Goal: Check status: Check status

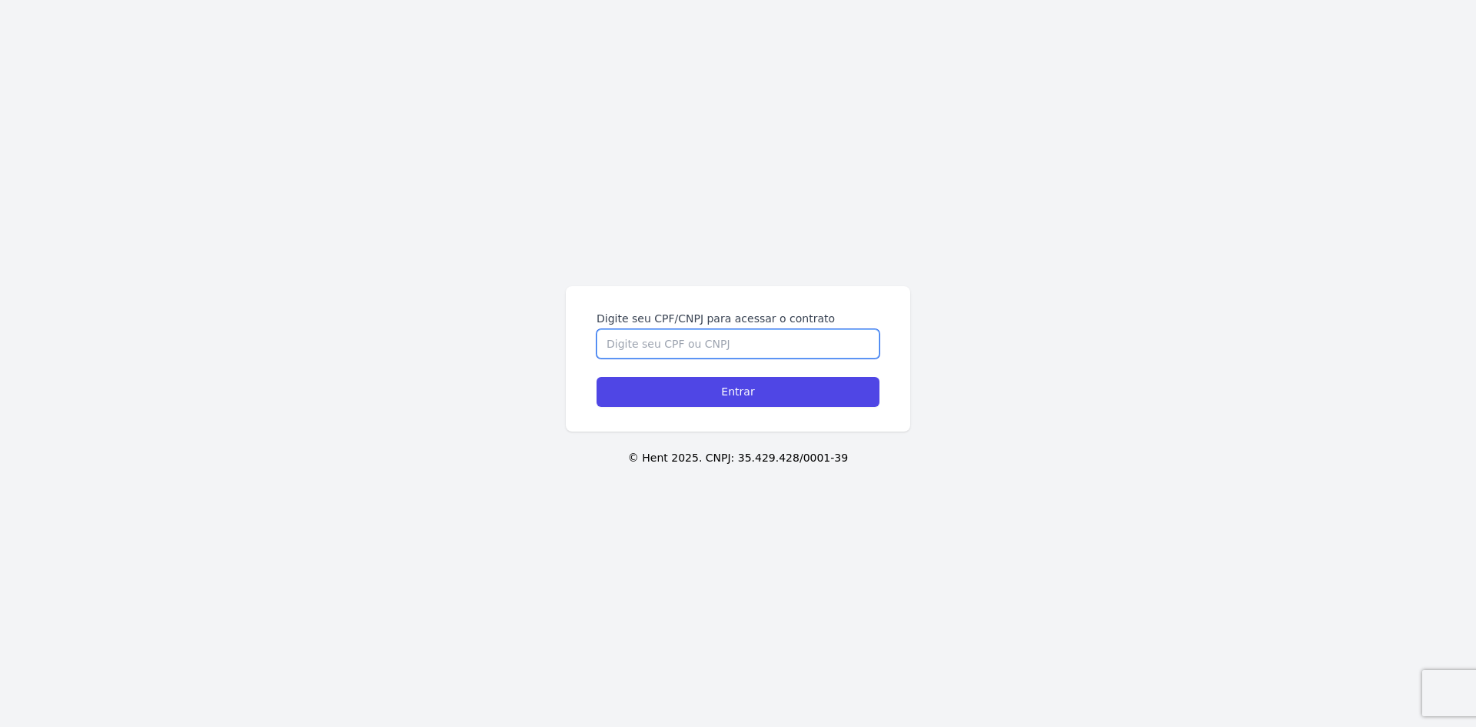
click at [688, 348] on input "Digite seu CPF/CNPJ para acessar o contrato" at bounding box center [738, 343] width 283 height 29
type input "42589794819"
click at [597, 377] on input "Entrar" at bounding box center [738, 392] width 283 height 30
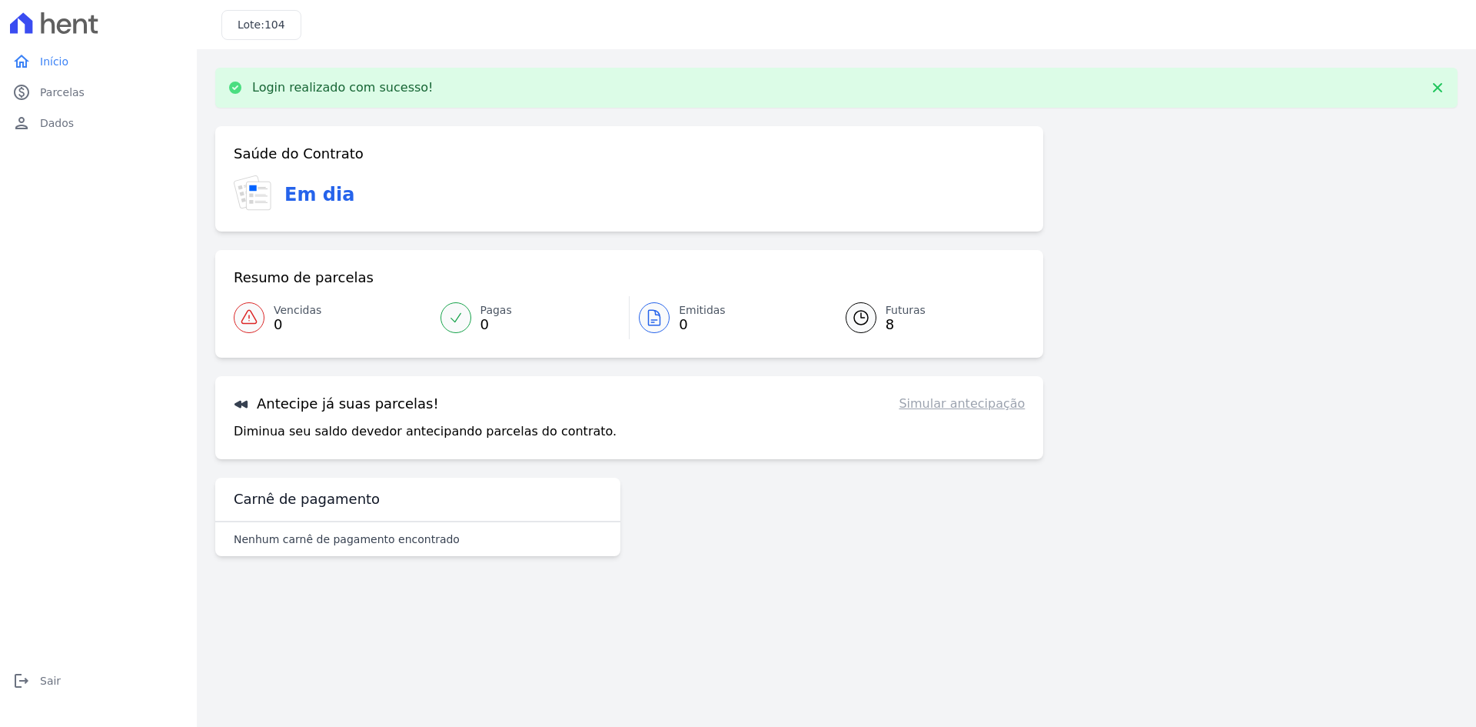
click at [361, 409] on h3 "Antecipe já suas parcelas!" at bounding box center [336, 403] width 205 height 18
click at [367, 427] on p "Diminua seu saldo devedor antecipando parcelas do contrato." at bounding box center [425, 431] width 383 height 18
click at [332, 405] on h3 "Antecipe já suas parcelas!" at bounding box center [336, 403] width 205 height 18
click at [255, 402] on h3 "Antecipe já suas parcelas!" at bounding box center [336, 403] width 205 height 18
click at [341, 406] on h3 "Antecipe já suas parcelas!" at bounding box center [336, 403] width 205 height 18
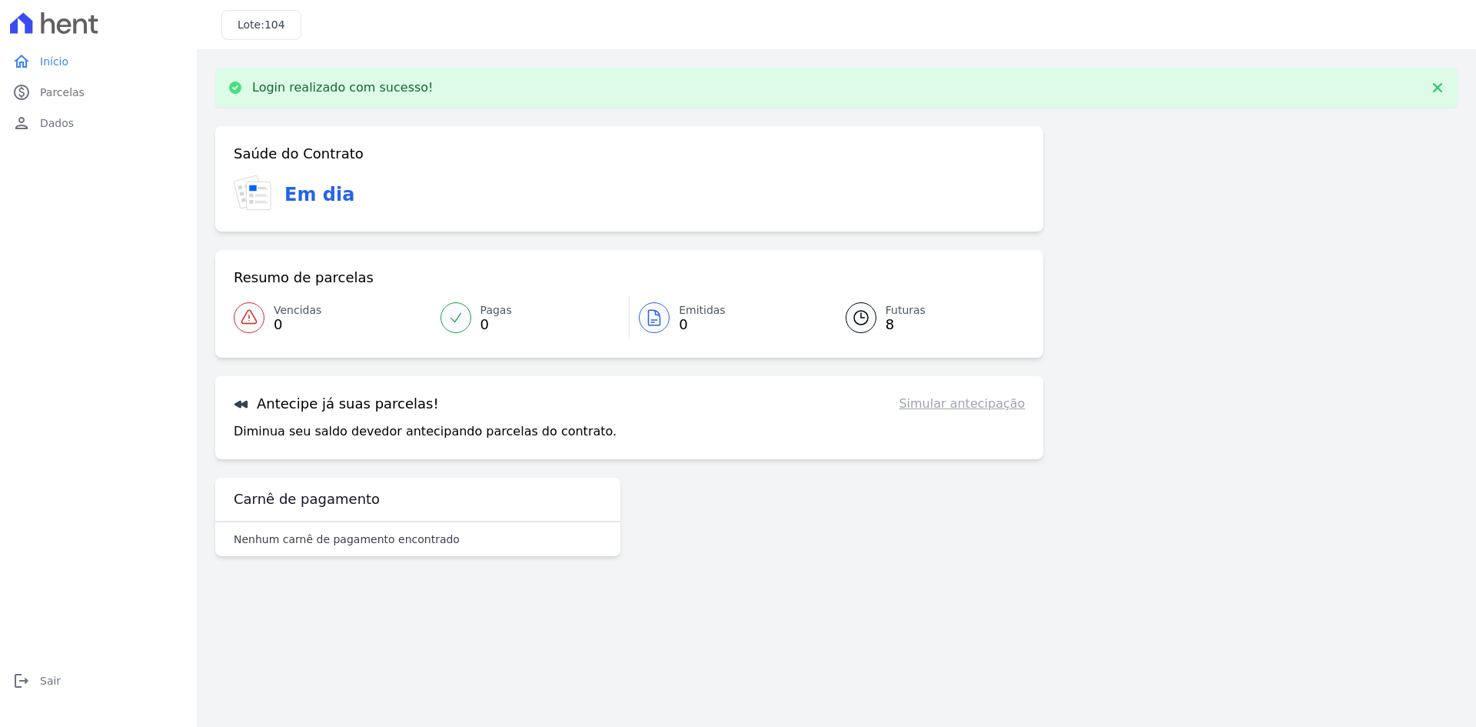
click at [979, 402] on link "Simular antecipação" at bounding box center [962, 403] width 126 height 18
click at [967, 409] on link "Simular antecipação" at bounding box center [962, 403] width 126 height 18
click at [928, 412] on link "Simular antecipação" at bounding box center [962, 403] width 126 height 18
click at [263, 404] on h3 "Antecipe já suas parcelas!" at bounding box center [336, 403] width 205 height 18
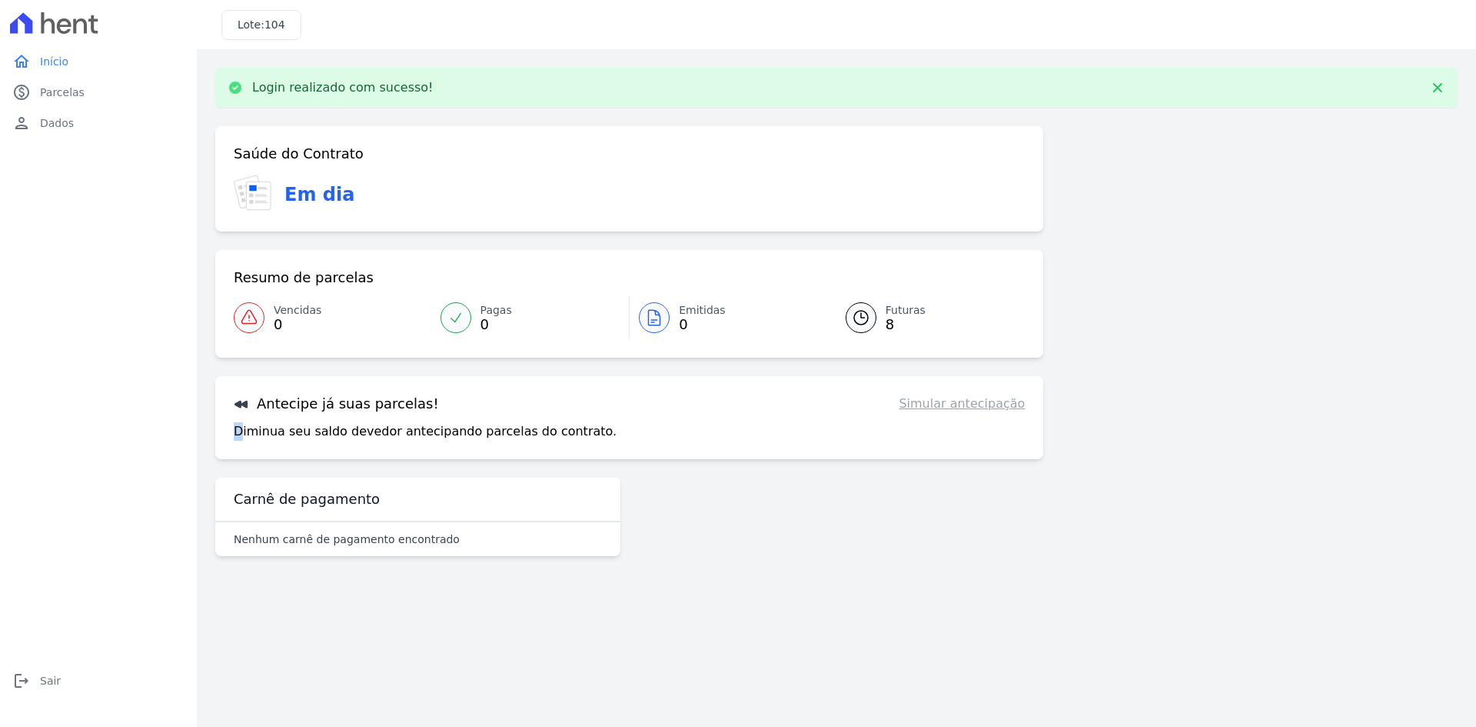
click at [241, 431] on p "Diminua seu saldo devedor antecipando parcelas do contrato." at bounding box center [425, 431] width 383 height 18
drag, startPoint x: 291, startPoint y: 434, endPoint x: 475, endPoint y: 438, distance: 183.8
click at [470, 438] on p "Diminua seu saldo devedor antecipando parcelas do contrato." at bounding box center [425, 431] width 383 height 18
click at [261, 395] on h3 "Antecipe já suas parcelas!" at bounding box center [336, 403] width 205 height 18
click at [875, 318] on div at bounding box center [861, 317] width 31 height 31
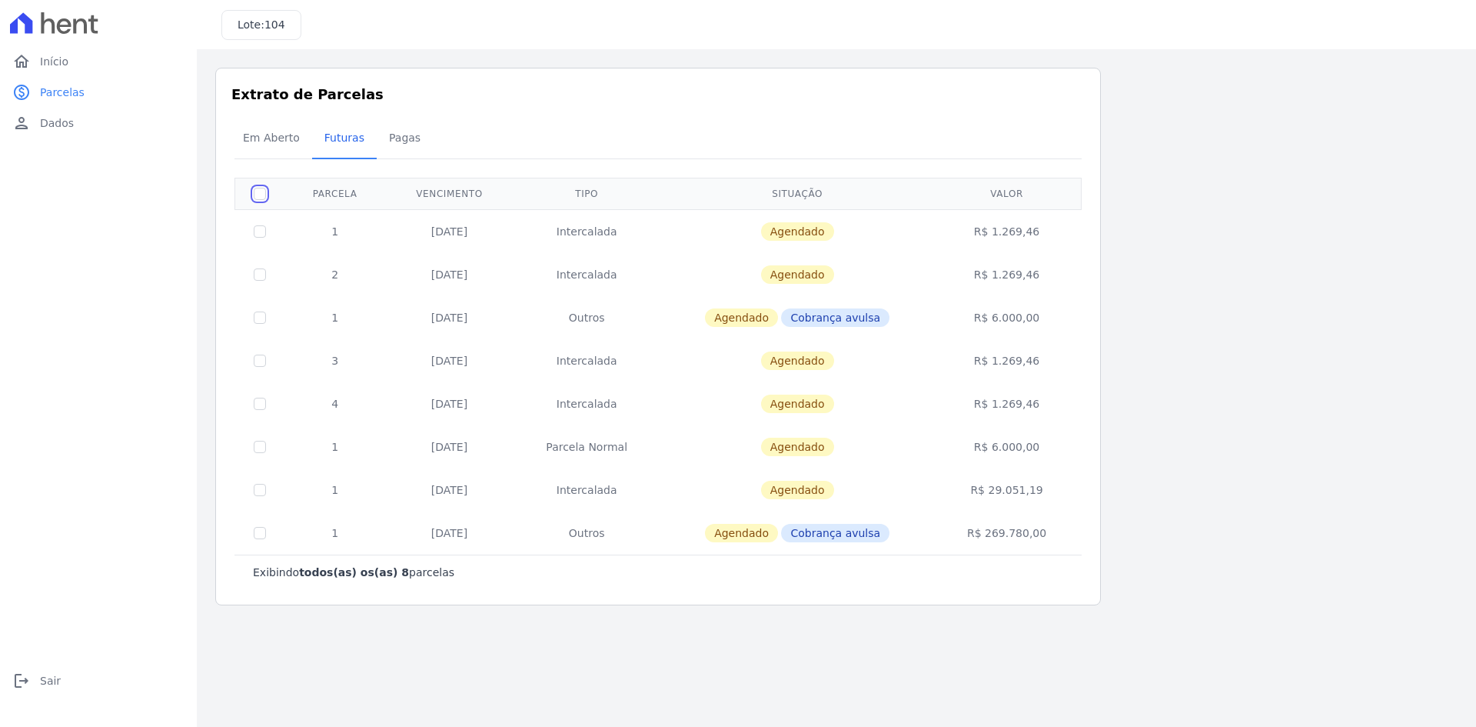
click at [261, 195] on input "checkbox" at bounding box center [260, 194] width 12 height 12
checkbox input "true"
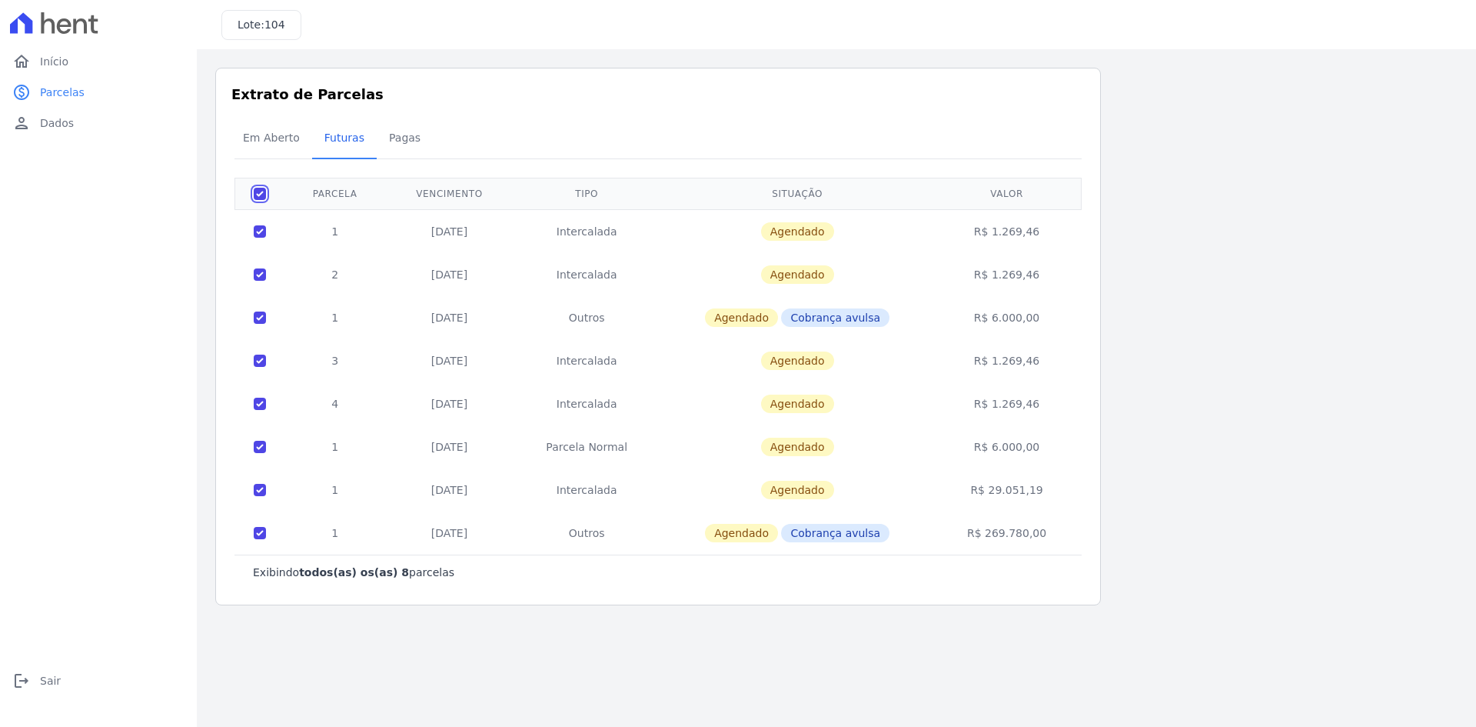
checkbox input "true"
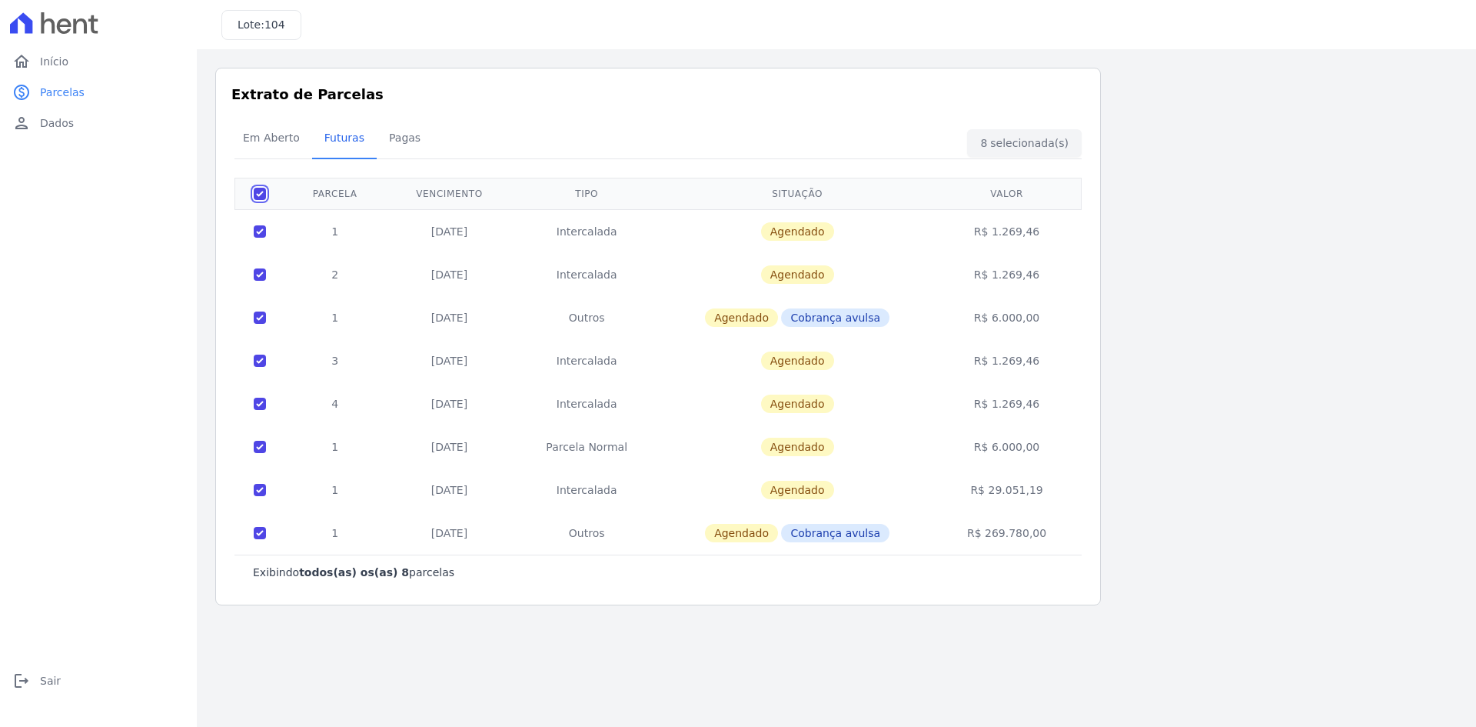
click at [261, 195] on input "checkbox" at bounding box center [260, 194] width 12 height 12
checkbox input "false"
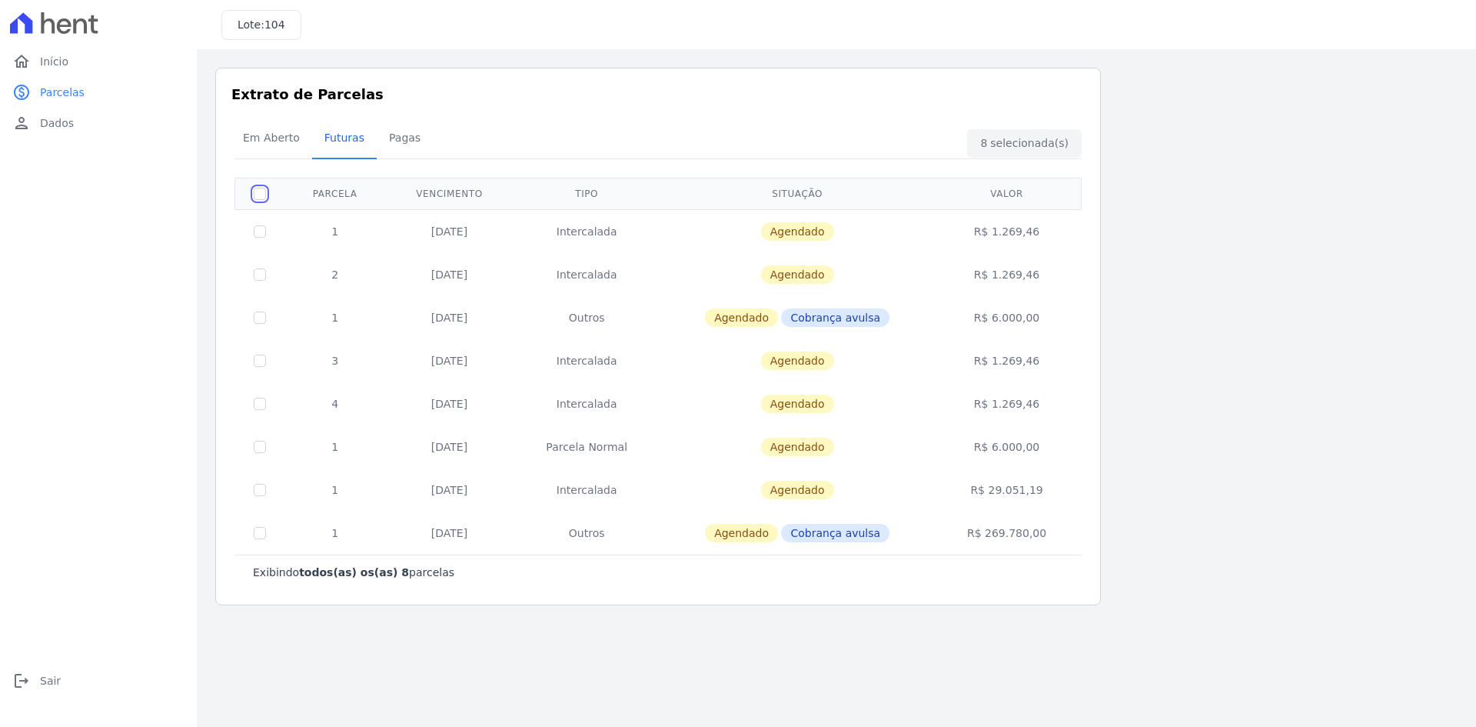
checkbox input "false"
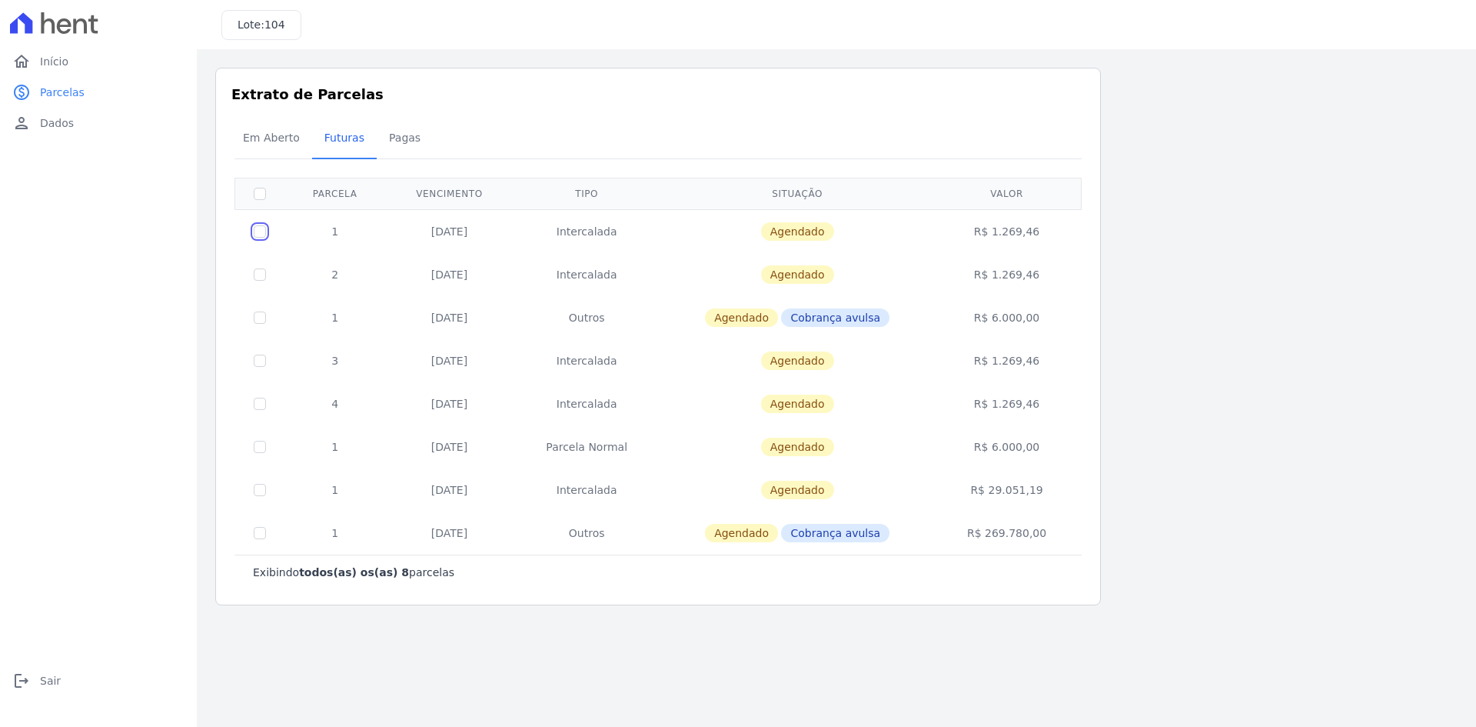
click at [255, 233] on input "checkbox" at bounding box center [260, 231] width 12 height 12
checkbox input "true"
click at [1023, 228] on td "R$ 1.269,46" at bounding box center [1007, 231] width 145 height 44
click at [76, 62] on link "home Início" at bounding box center [98, 61] width 185 height 31
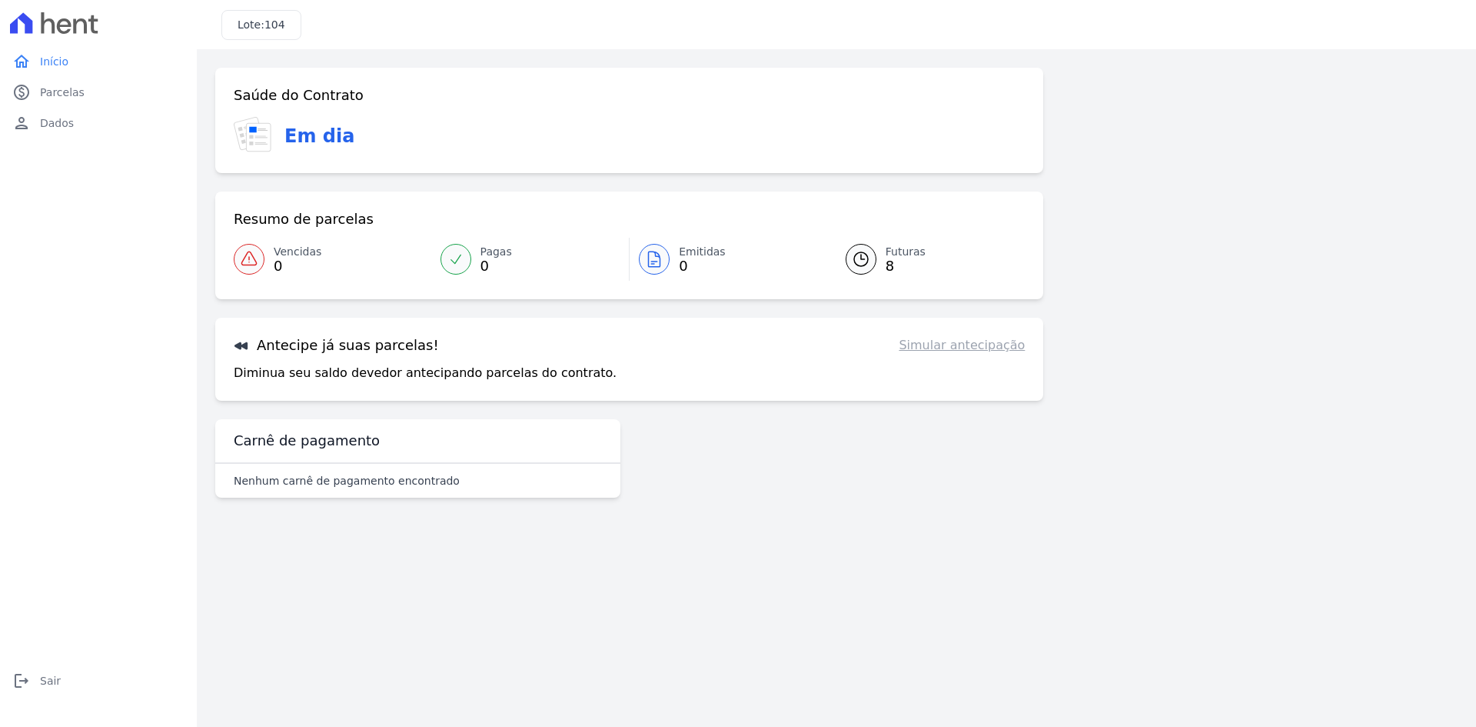
click at [976, 344] on link "Simular antecipação" at bounding box center [962, 345] width 126 height 18
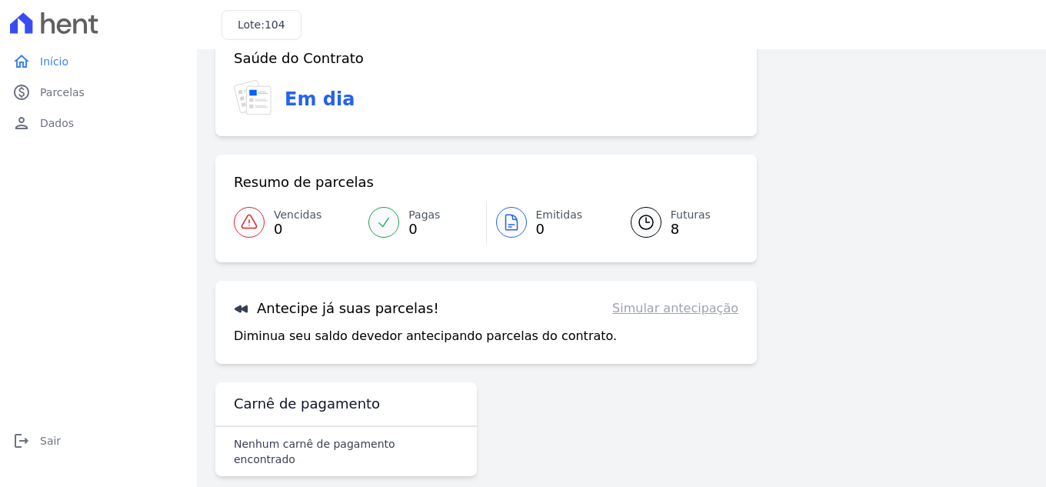
scroll to position [42, 0]
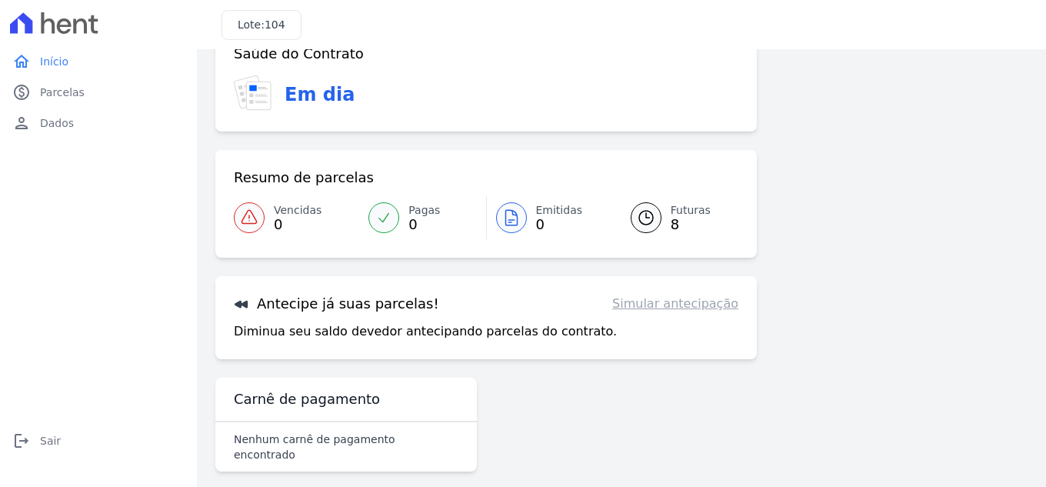
click at [573, 360] on div "Saúde do Contrato Em dia Resumo de parcelas Vencidas 0 Pagas 0 Emitidas 0 Futur…" at bounding box center [485, 251] width 541 height 451
click at [453, 329] on p "Diminua seu saldo devedor antecipando parcelas do contrato." at bounding box center [425, 331] width 383 height 18
click at [660, 306] on link "Simular antecipação" at bounding box center [675, 304] width 126 height 18
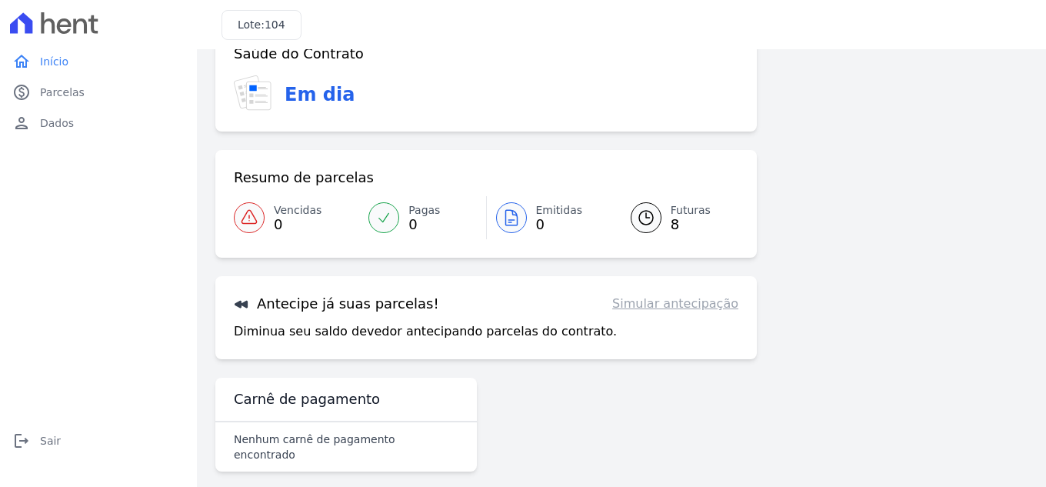
click at [660, 306] on link "Simular antecipação" at bounding box center [675, 304] width 126 height 18
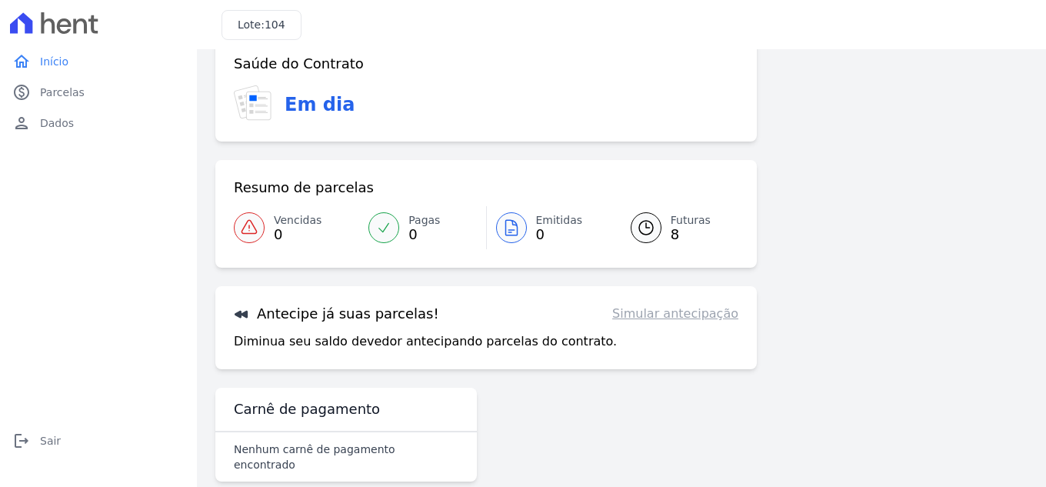
scroll to position [0, 0]
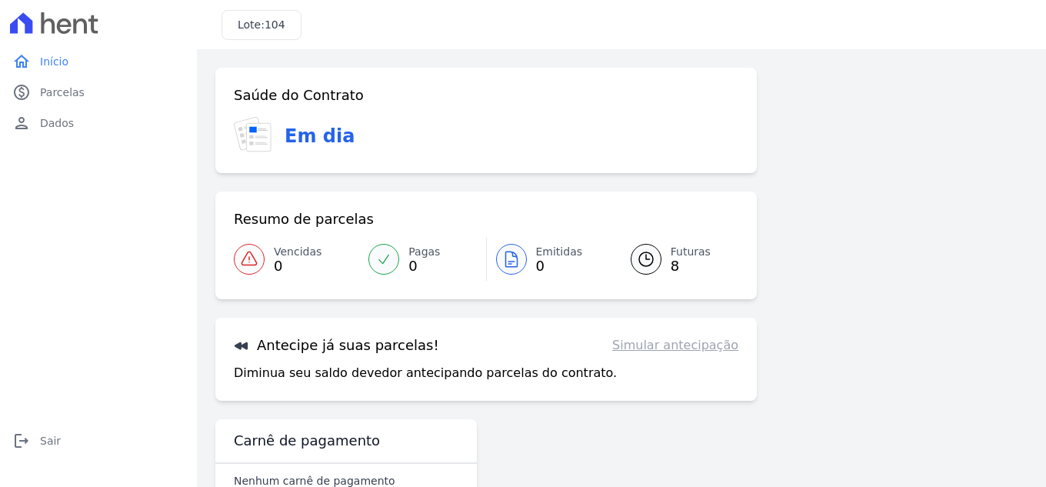
click at [306, 138] on h3 "Em dia" at bounding box center [320, 136] width 70 height 28
click at [263, 75] on div "Saúde do Contrato Em dia" at bounding box center [485, 120] width 541 height 105
click at [255, 92] on h3 "Saúde do Contrato" at bounding box center [299, 95] width 130 height 18
click at [55, 98] on span "Parcelas" at bounding box center [62, 92] width 45 height 15
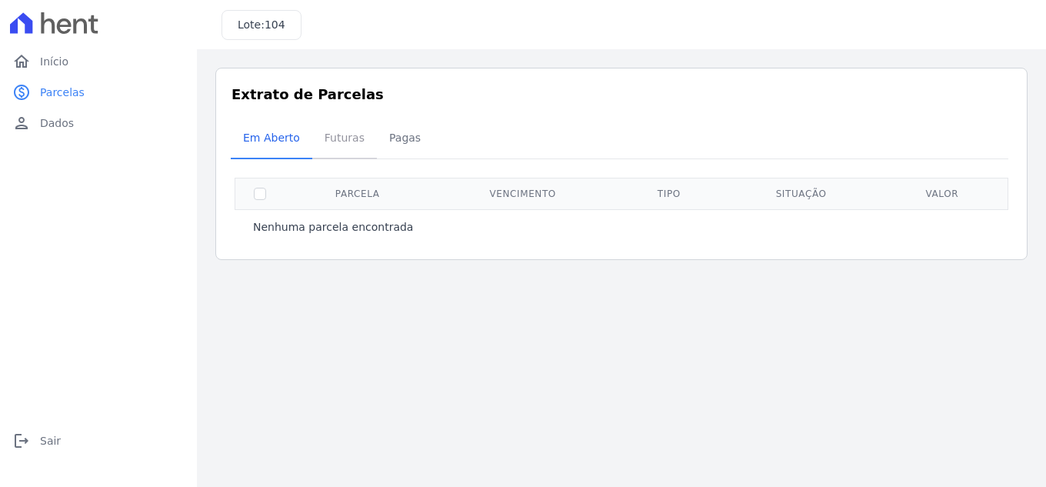
click at [355, 141] on span "Futuras" at bounding box center [344, 137] width 58 height 31
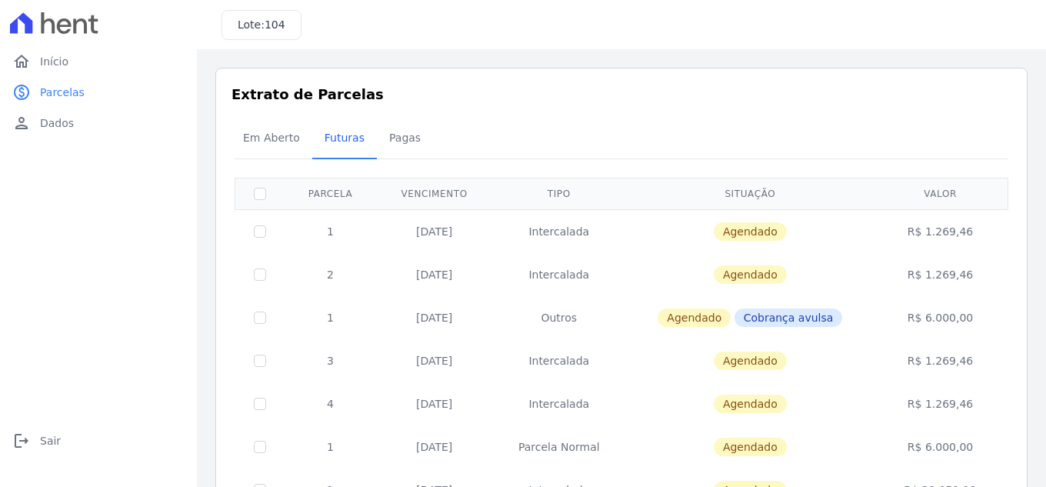
click at [321, 187] on th "Parcela" at bounding box center [331, 194] width 92 height 32
click at [259, 228] on input "checkbox" at bounding box center [260, 231] width 12 height 12
checkbox input "true"
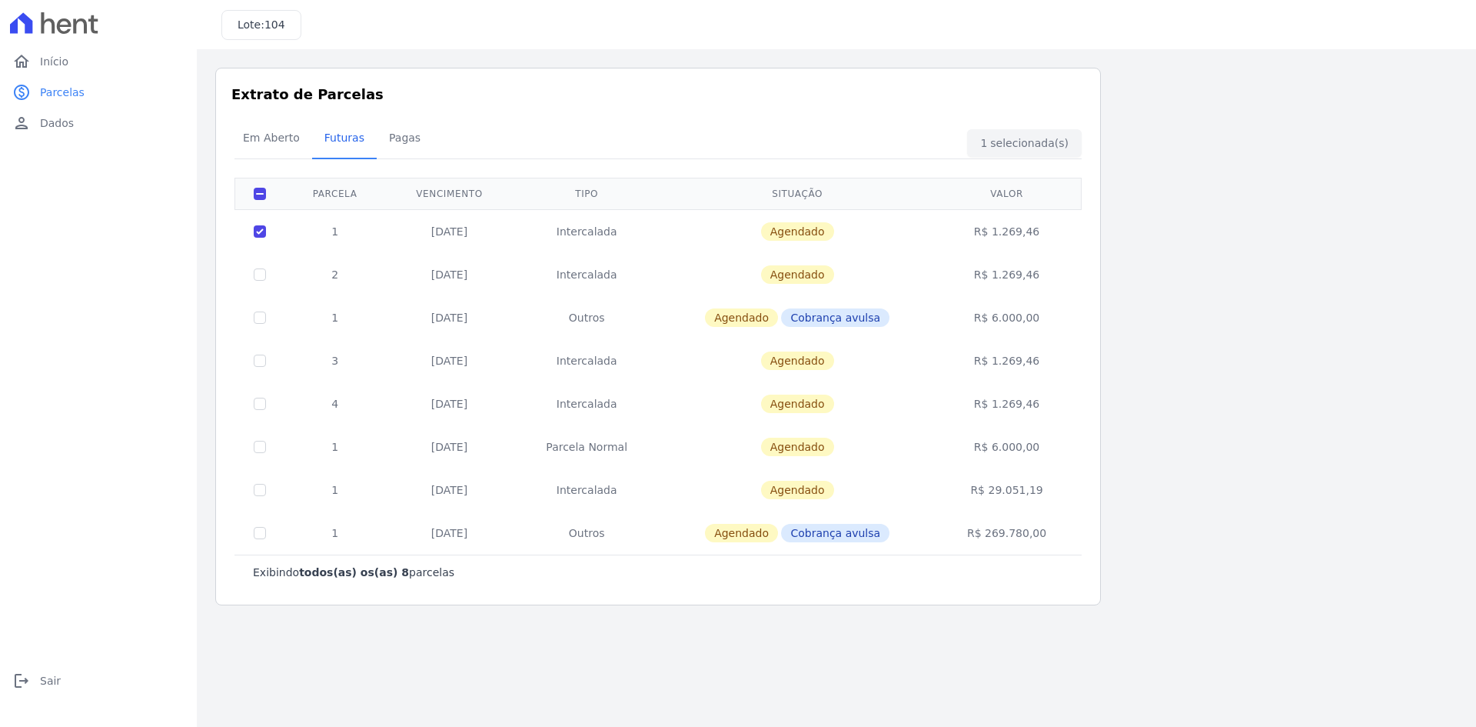
click at [1004, 145] on div "Em Aberto Futuras Pagas" at bounding box center [658, 139] width 855 height 38
click at [265, 24] on span "104" at bounding box center [275, 24] width 21 height 12
click at [278, 28] on span "104" at bounding box center [275, 24] width 21 height 12
click at [53, 59] on span "Início" at bounding box center [54, 61] width 28 height 15
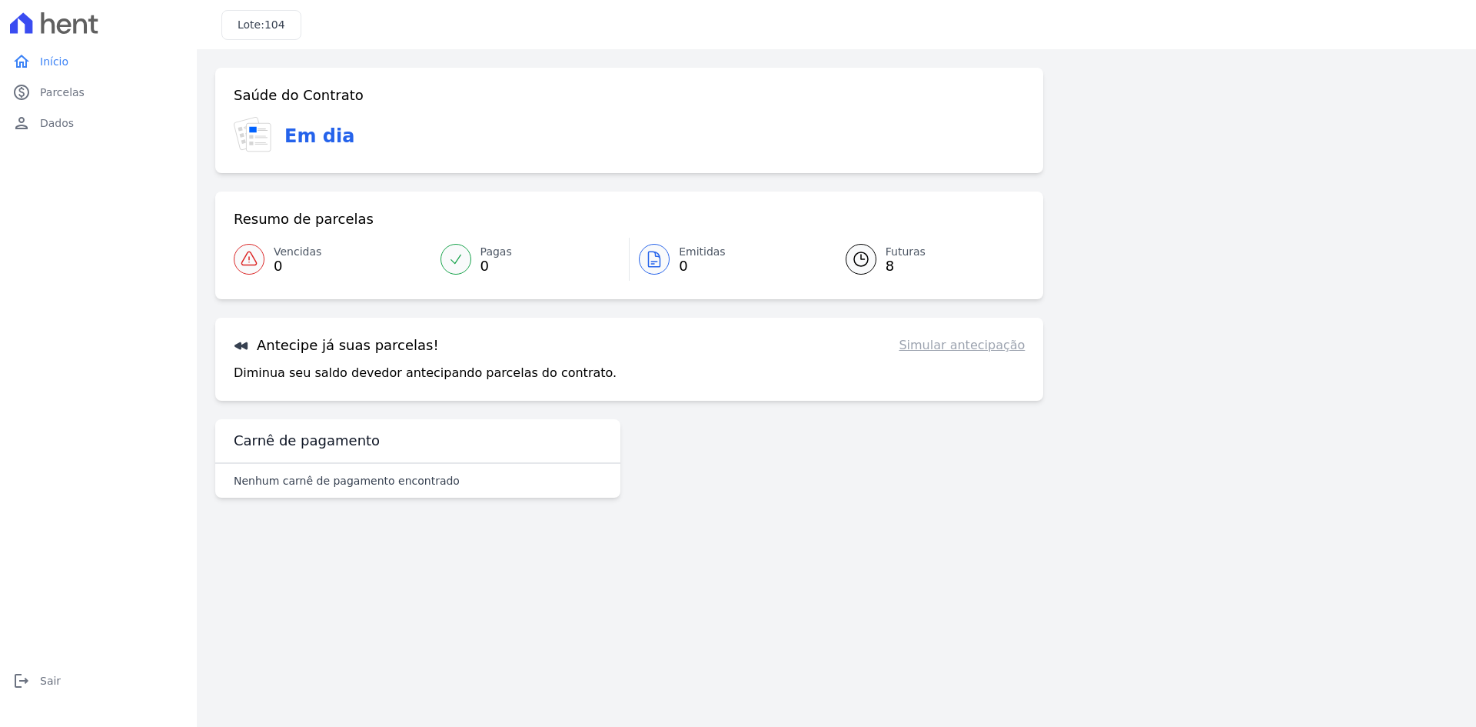
click at [460, 255] on icon at bounding box center [456, 259] width 10 height 8
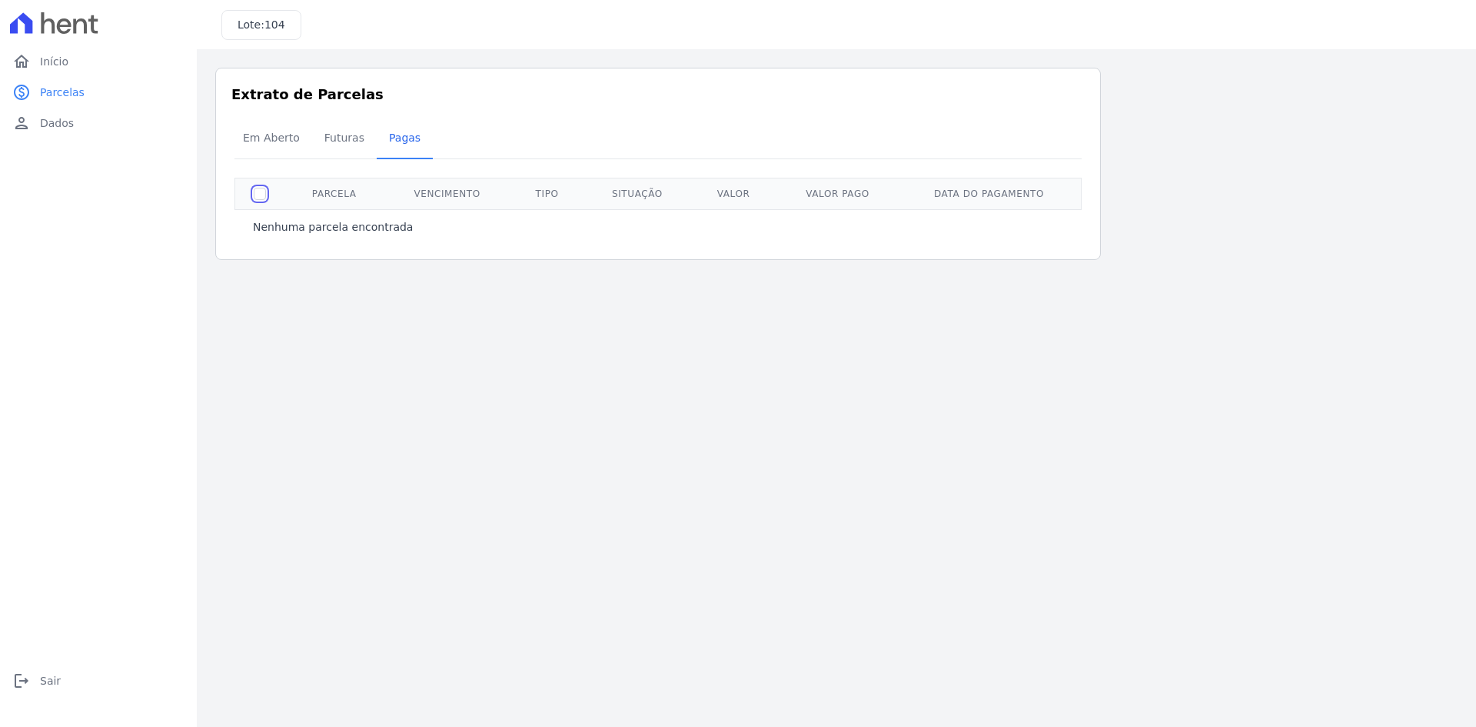
click at [255, 197] on input "checkbox" at bounding box center [260, 194] width 12 height 12
click at [257, 195] on input "checkbox" at bounding box center [260, 194] width 12 height 12
checkbox input "false"
click at [338, 145] on span "Futuras" at bounding box center [344, 137] width 58 height 31
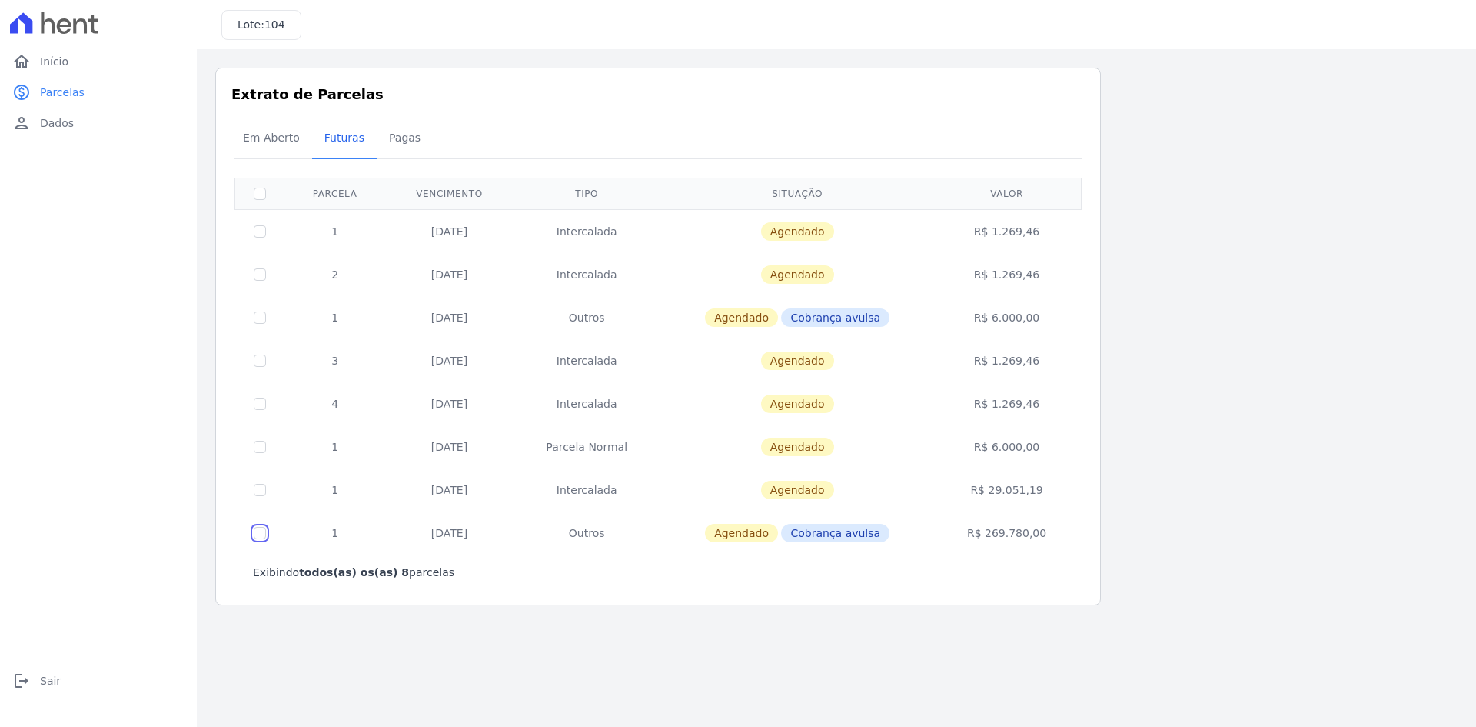
click at [262, 535] on input "checkbox" at bounding box center [260, 533] width 12 height 12
checkbox input "true"
click at [262, 535] on input "checkbox" at bounding box center [260, 533] width 12 height 12
checkbox input "false"
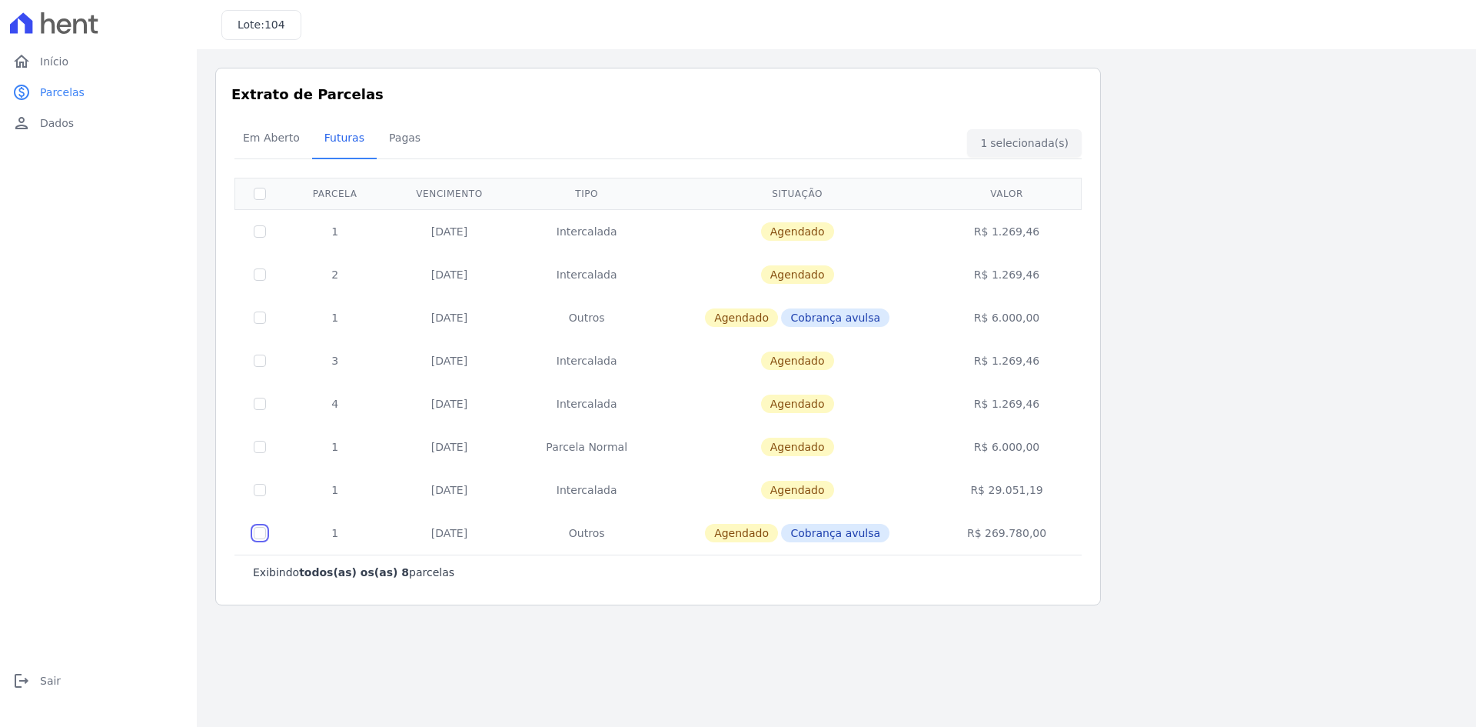
checkbox input "false"
drag, startPoint x: 424, startPoint y: 449, endPoint x: 504, endPoint y: 448, distance: 79.2
click at [502, 447] on td "01/12/2026" at bounding box center [449, 446] width 128 height 43
drag, startPoint x: 426, startPoint y: 401, endPoint x: 503, endPoint y: 405, distance: 77.0
click at [494, 402] on td "20/01/2026" at bounding box center [449, 403] width 128 height 43
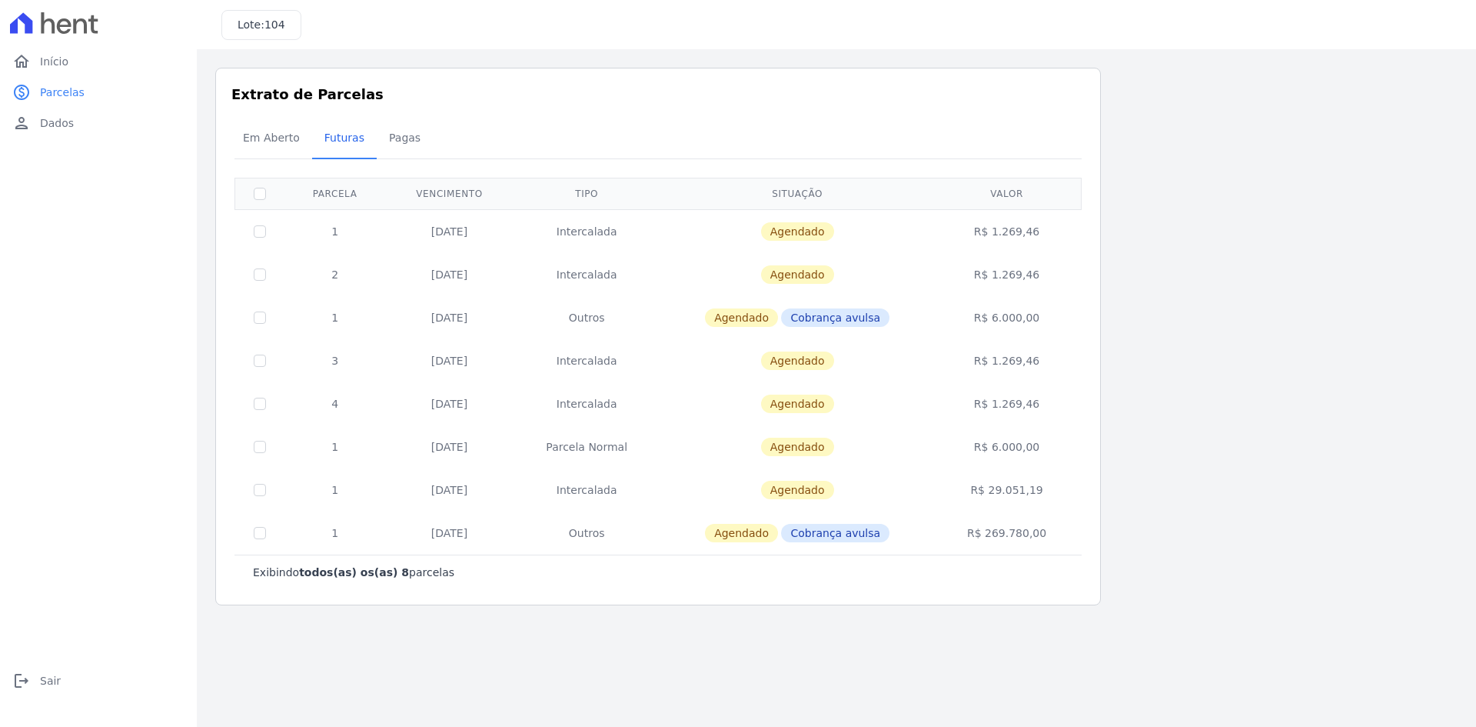
click at [432, 375] on td "20/12/2025" at bounding box center [449, 360] width 128 height 43
drag, startPoint x: 445, startPoint y: 358, endPoint x: 495, endPoint y: 359, distance: 50.0
click at [492, 356] on td "20/12/2025" at bounding box center [449, 360] width 128 height 43
click at [454, 362] on td "20/12/2025" at bounding box center [449, 360] width 128 height 43
drag, startPoint x: 438, startPoint y: 313, endPoint x: 394, endPoint y: 311, distance: 44.6
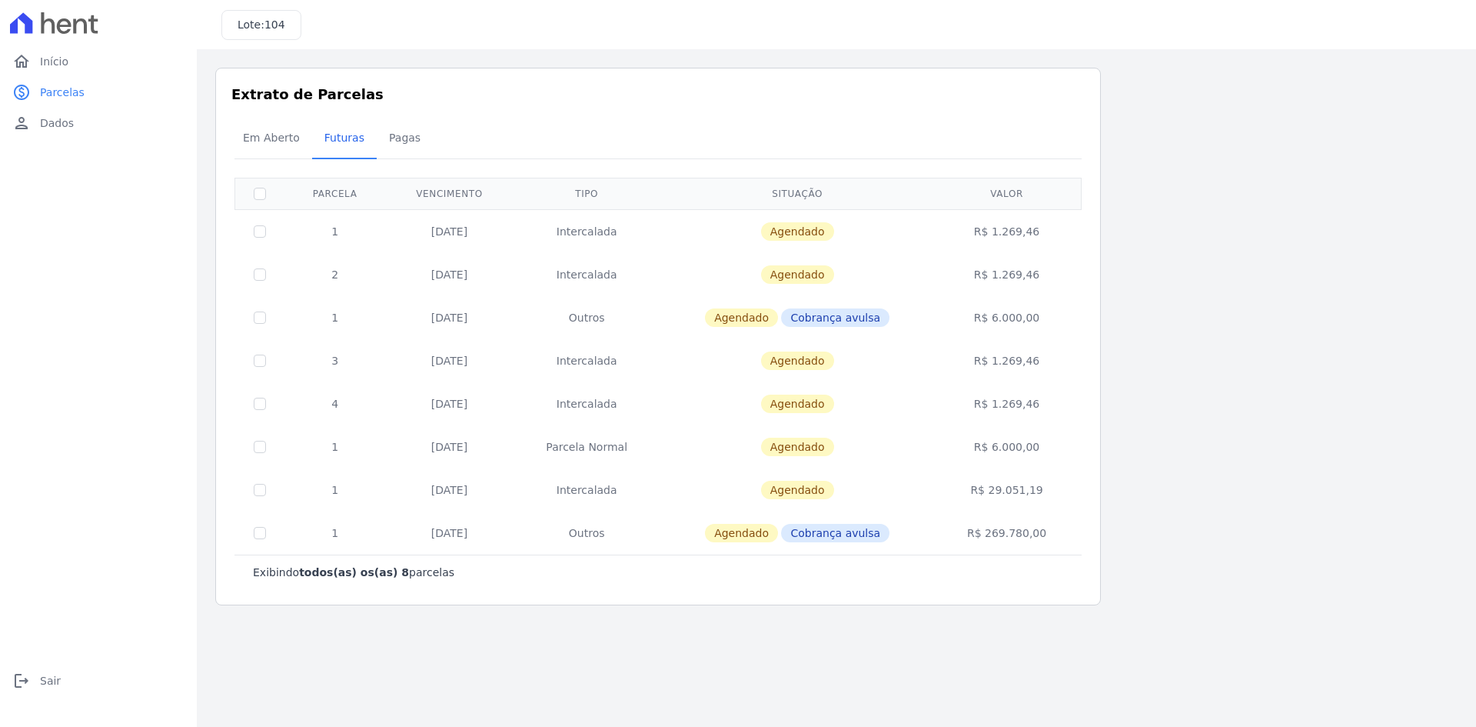
click at [394, 311] on td "20/12/2025" at bounding box center [449, 317] width 128 height 43
click at [490, 312] on td "20/12/2025" at bounding box center [449, 317] width 128 height 43
drag, startPoint x: 491, startPoint y: 316, endPoint x: 388, endPoint y: 318, distance: 103.1
click at [388, 318] on tr "1 20/12/2025 Outros Agendado Cobrança avulsa R$ 6.000,00" at bounding box center [658, 317] width 847 height 43
click at [389, 321] on td "20/12/2025" at bounding box center [449, 317] width 128 height 43
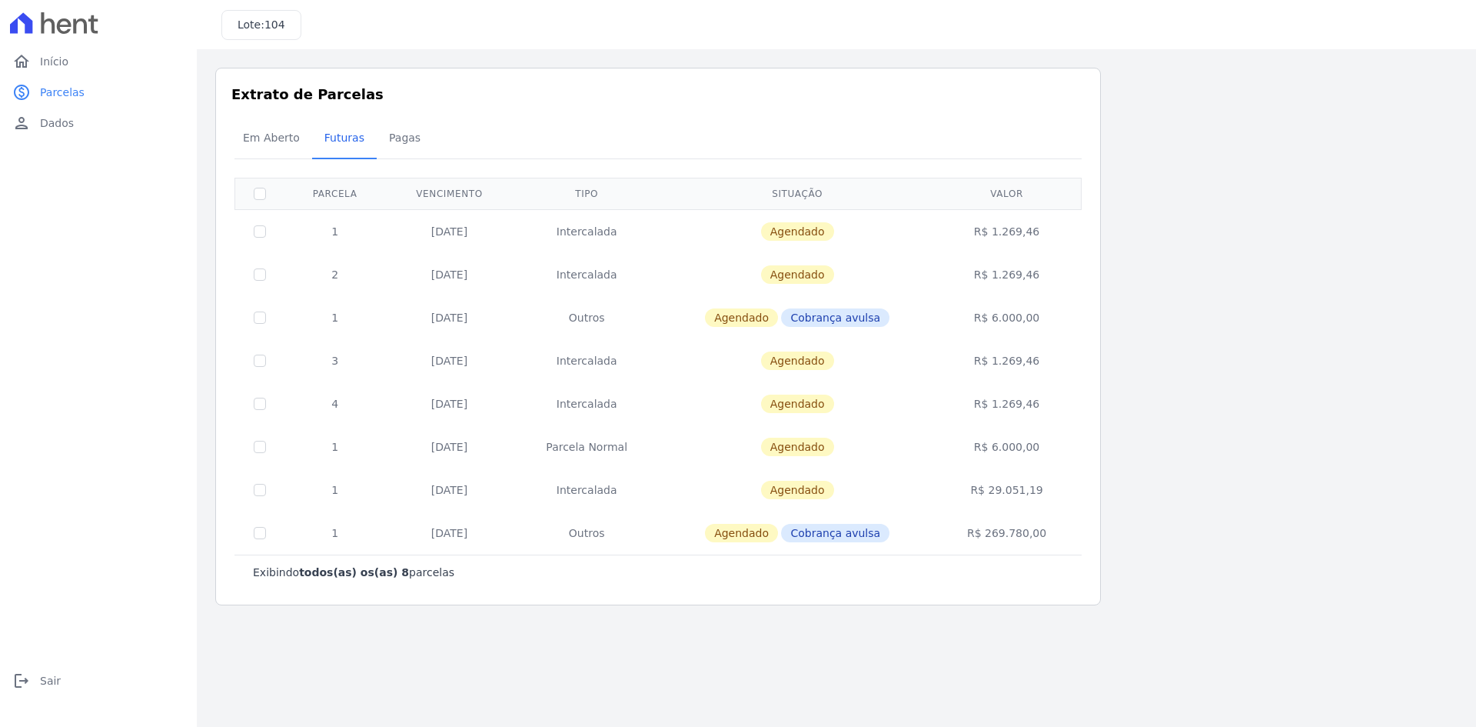
click at [255, 31] on h3 "Lote: 104" at bounding box center [262, 25] width 48 height 16
click at [256, 29] on h3 "Lote: 104" at bounding box center [262, 25] width 48 height 16
click at [257, 28] on h3 "Lote: 104" at bounding box center [262, 25] width 48 height 16
click at [261, 141] on span "Em Aberto" at bounding box center [271, 137] width 75 height 31
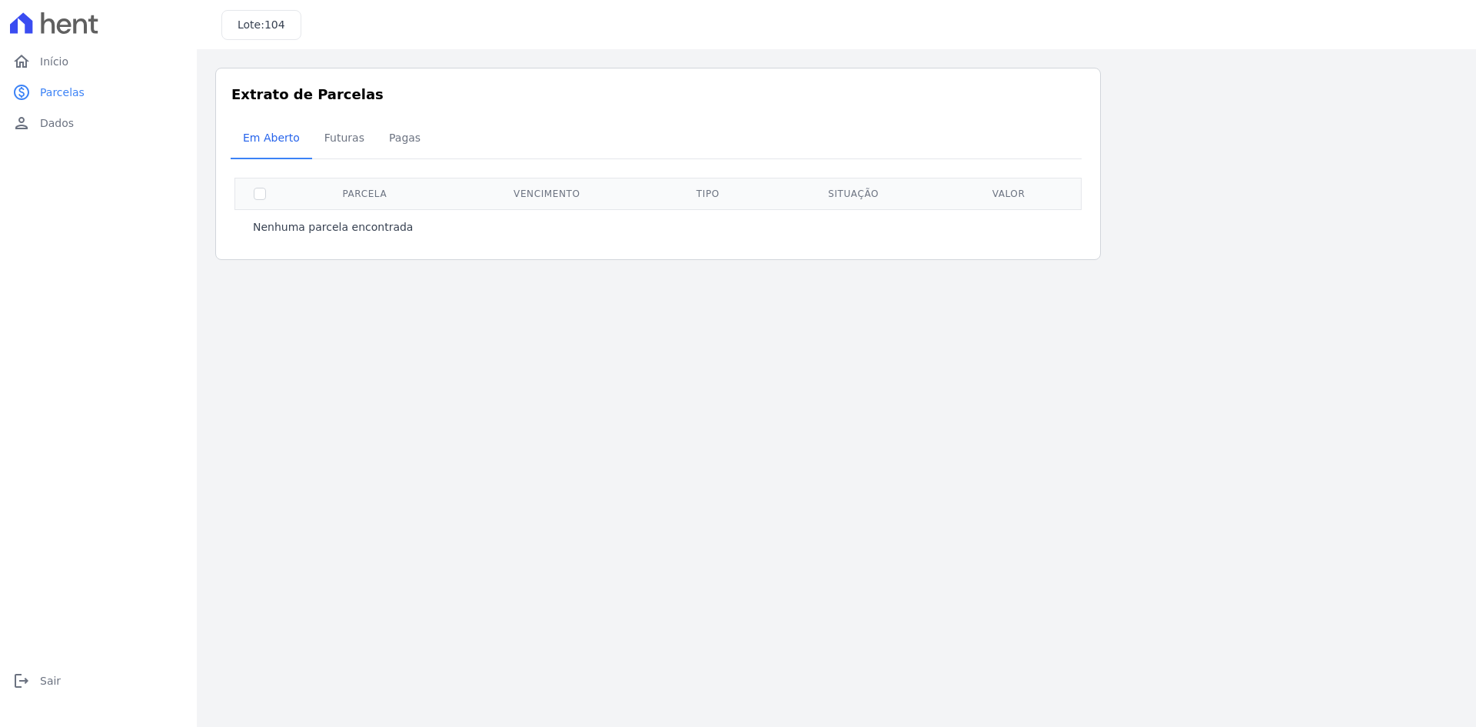
click at [261, 32] on h3 "Lote: 104" at bounding box center [262, 25] width 48 height 16
click at [91, 26] on icon at bounding box center [54, 23] width 88 height 22
drag, startPoint x: 35, startPoint y: 33, endPoint x: 39, endPoint y: 60, distance: 27.3
click at [35, 35] on div at bounding box center [98, 23] width 185 height 46
click at [40, 64] on span "Início" at bounding box center [54, 61] width 28 height 15
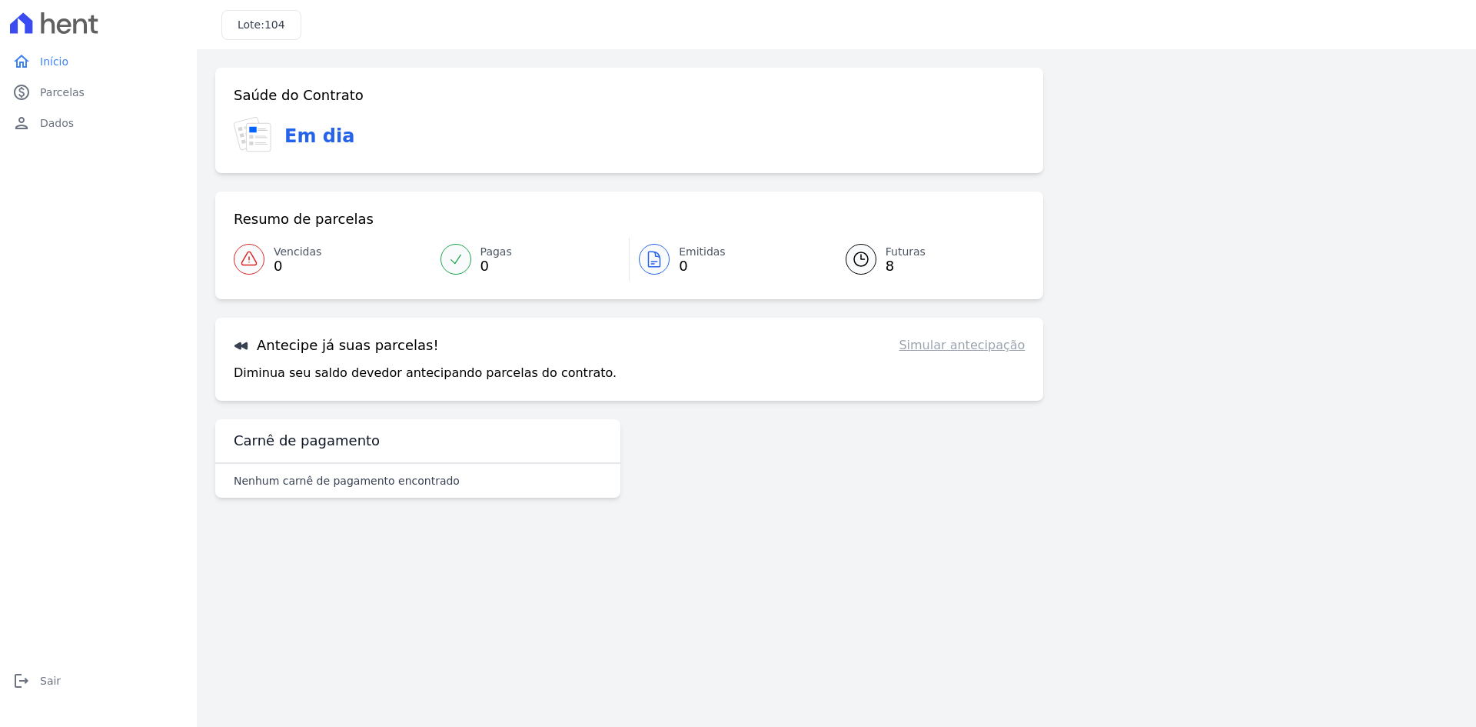
click at [239, 347] on icon at bounding box center [241, 346] width 13 height 8
click at [307, 377] on p "Diminua seu saldo devedor antecipando parcelas do contrato." at bounding box center [425, 373] width 383 height 18
drag, startPoint x: 307, startPoint y: 377, endPoint x: 609, endPoint y: 379, distance: 302.2
click at [595, 379] on div "Diminua seu saldo devedor antecipando parcelas do contrato. Simular antecipação" at bounding box center [629, 373] width 791 height 18
click at [982, 348] on link "Simular antecipação" at bounding box center [962, 345] width 126 height 18
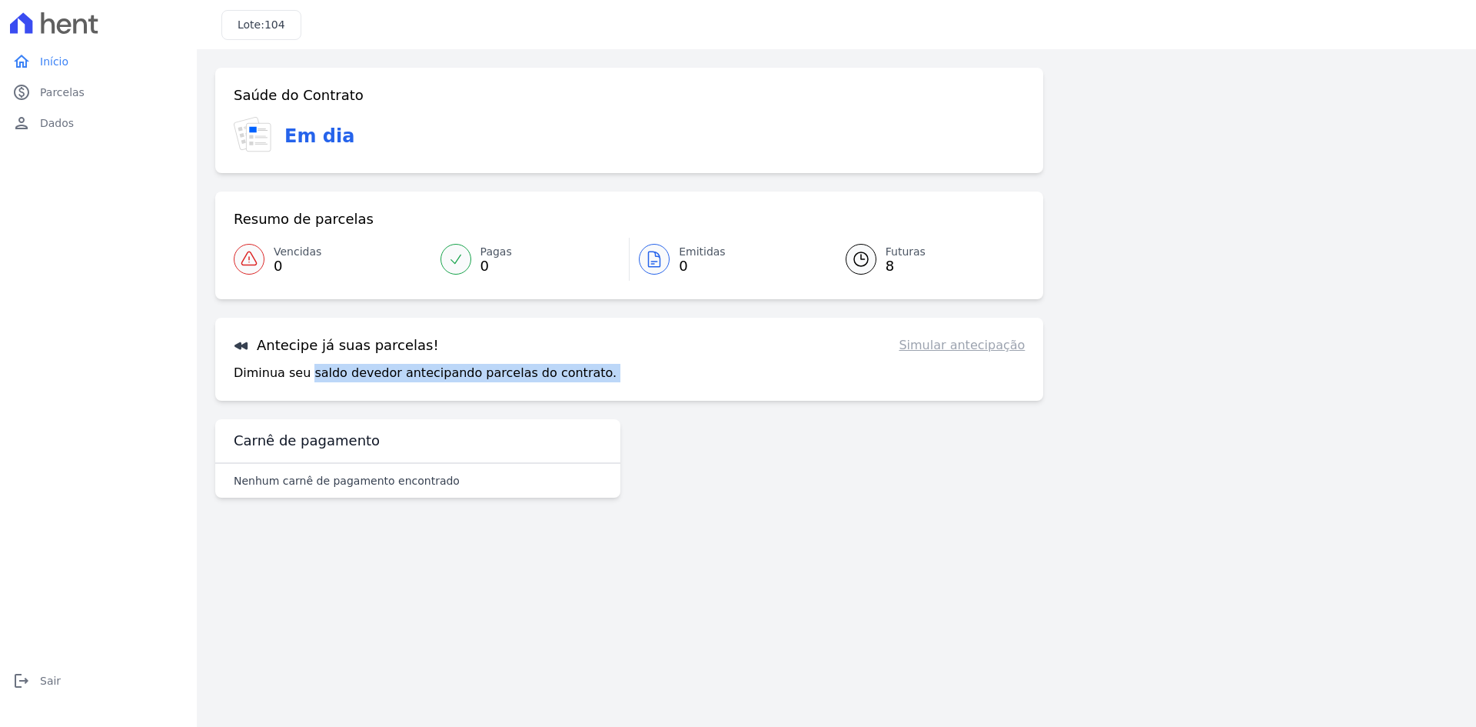
click at [982, 348] on link "Simular antecipação" at bounding box center [962, 345] width 126 height 18
click at [273, 258] on link "Vencidas 0" at bounding box center [333, 259] width 198 height 43
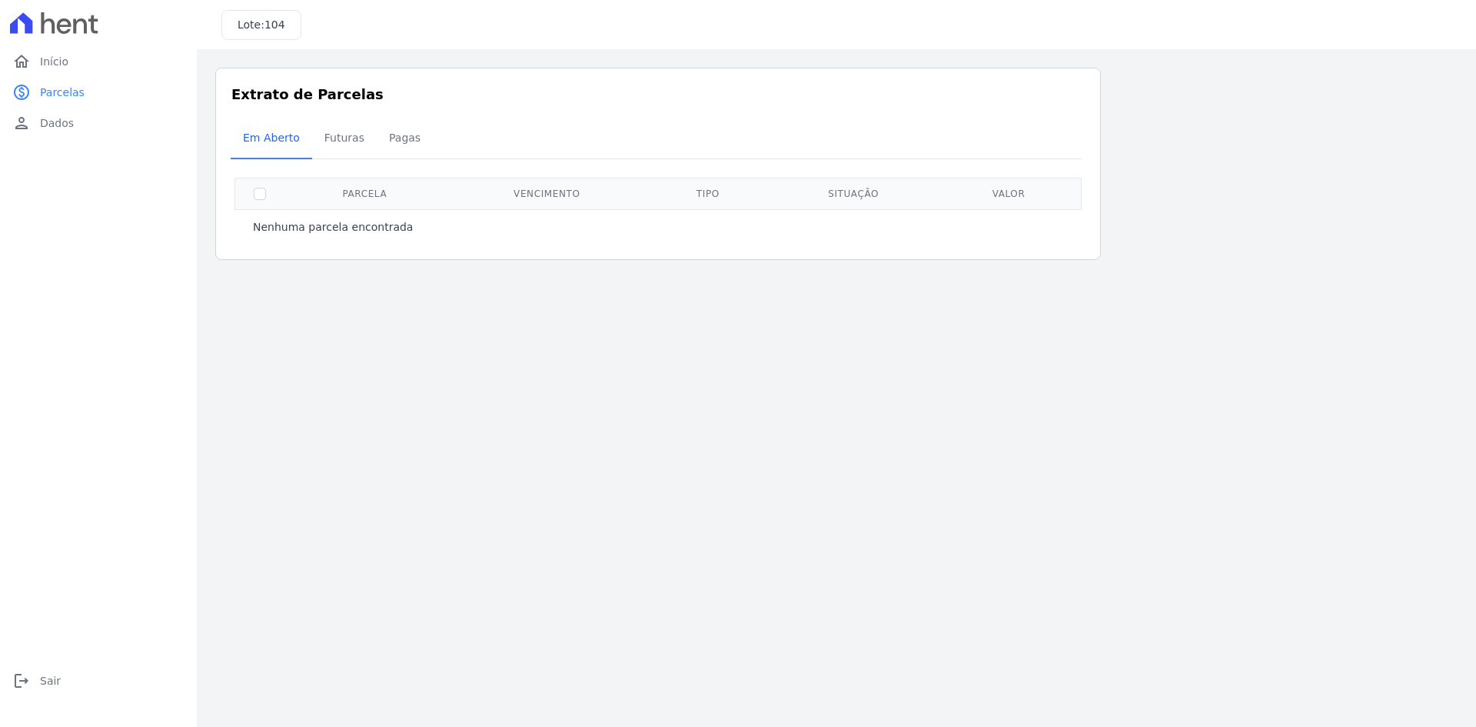
click at [271, 198] on th at bounding box center [260, 194] width 50 height 32
click at [264, 198] on input "checkbox" at bounding box center [260, 194] width 12 height 12
checkbox input "true"
click at [336, 134] on span "Futuras" at bounding box center [344, 137] width 58 height 31
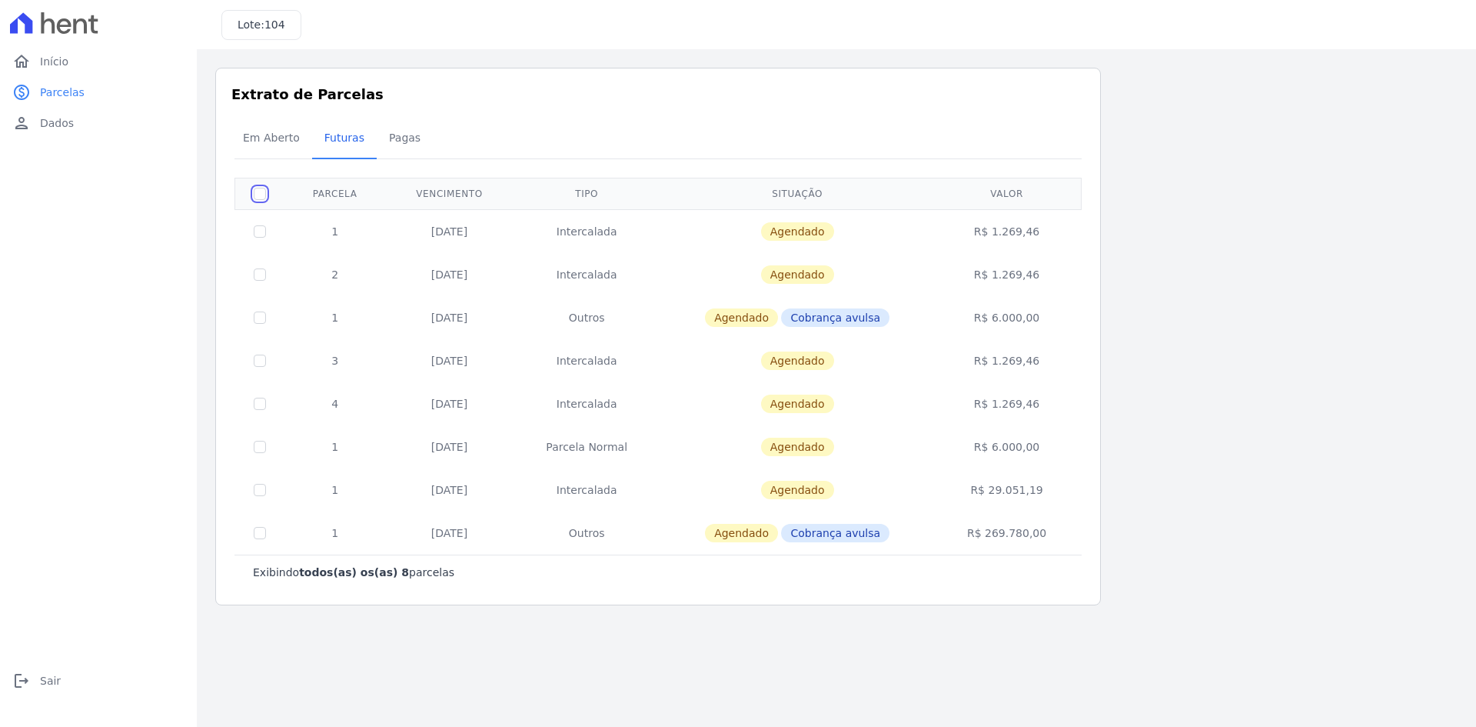
click at [262, 194] on input "checkbox" at bounding box center [260, 194] width 12 height 12
checkbox input "true"
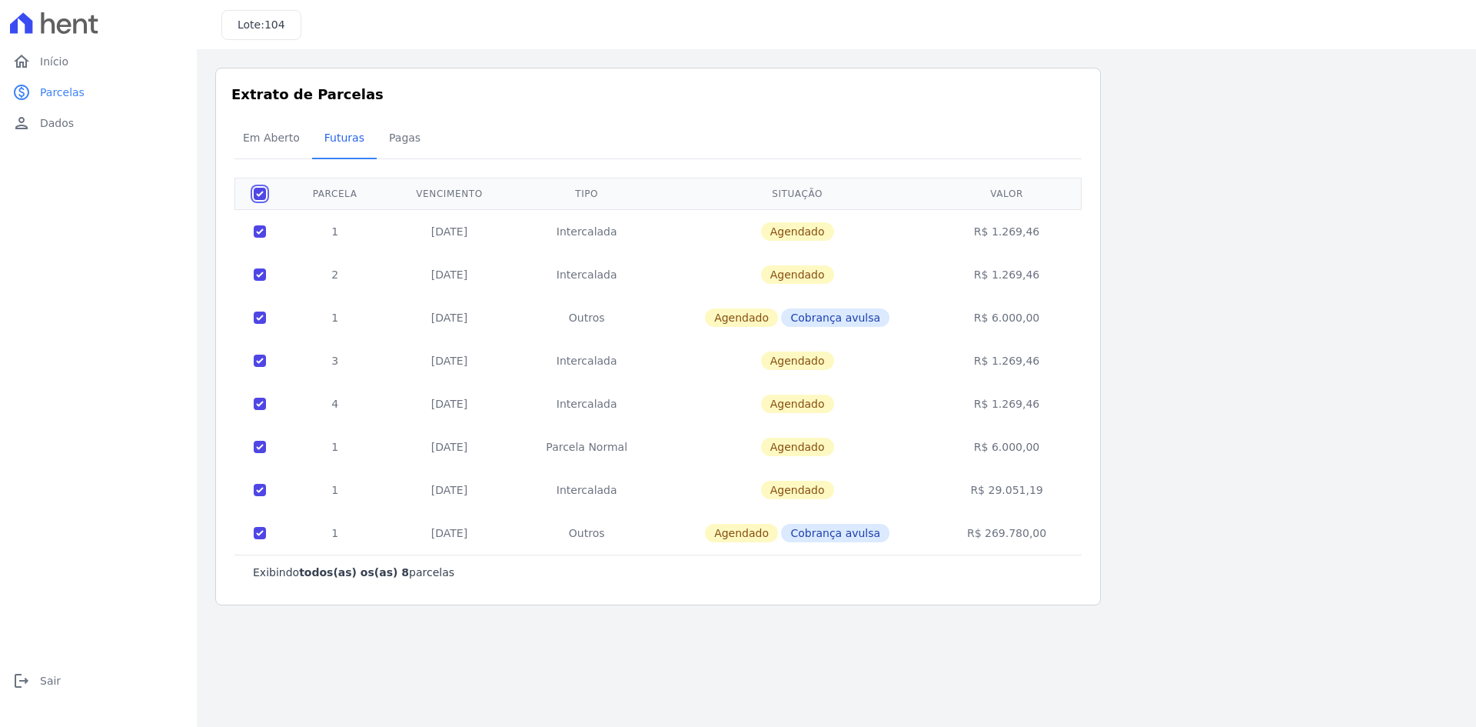
checkbox input "true"
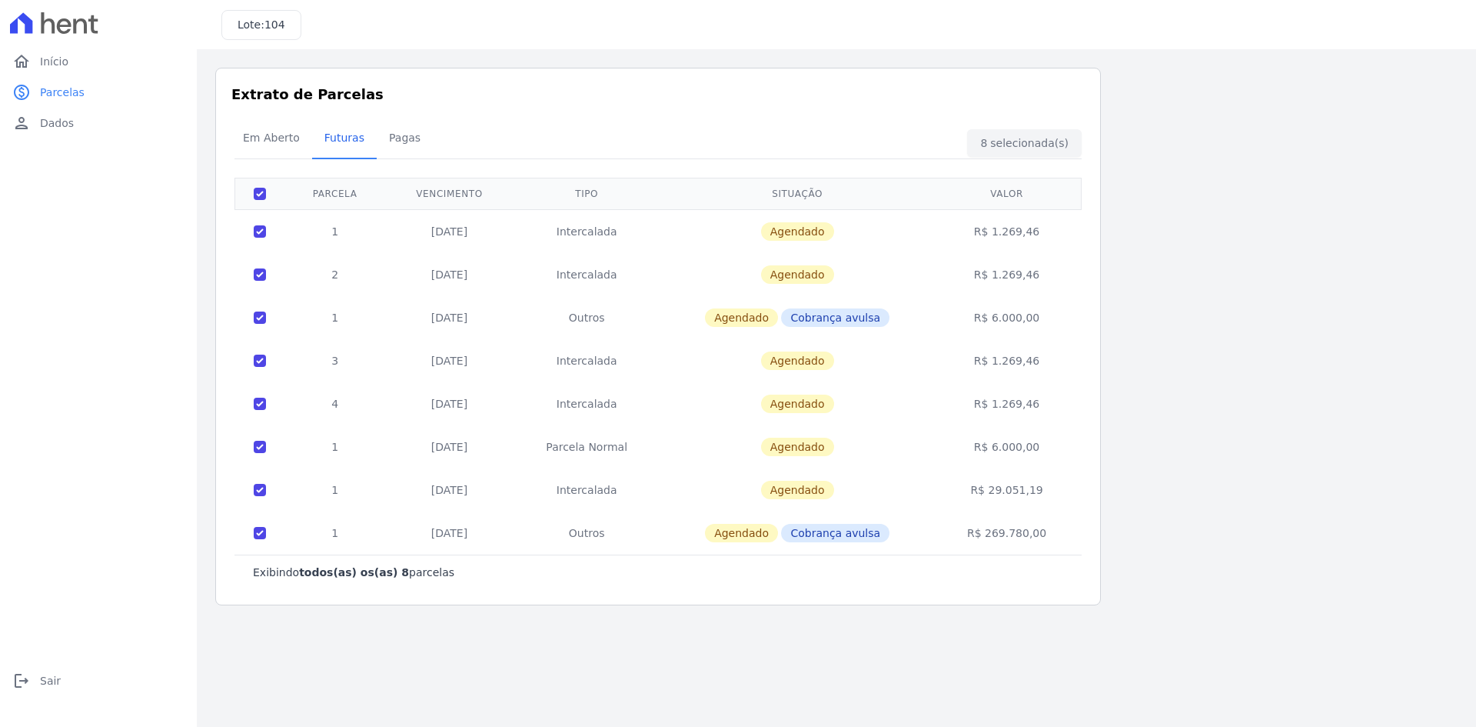
click at [1042, 141] on div "Em Aberto Futuras Pagas" at bounding box center [658, 139] width 855 height 38
click at [1042, 143] on div "Em Aberto Futuras Pagas" at bounding box center [658, 139] width 855 height 38
click at [65, 64] on span "Início" at bounding box center [54, 61] width 28 height 15
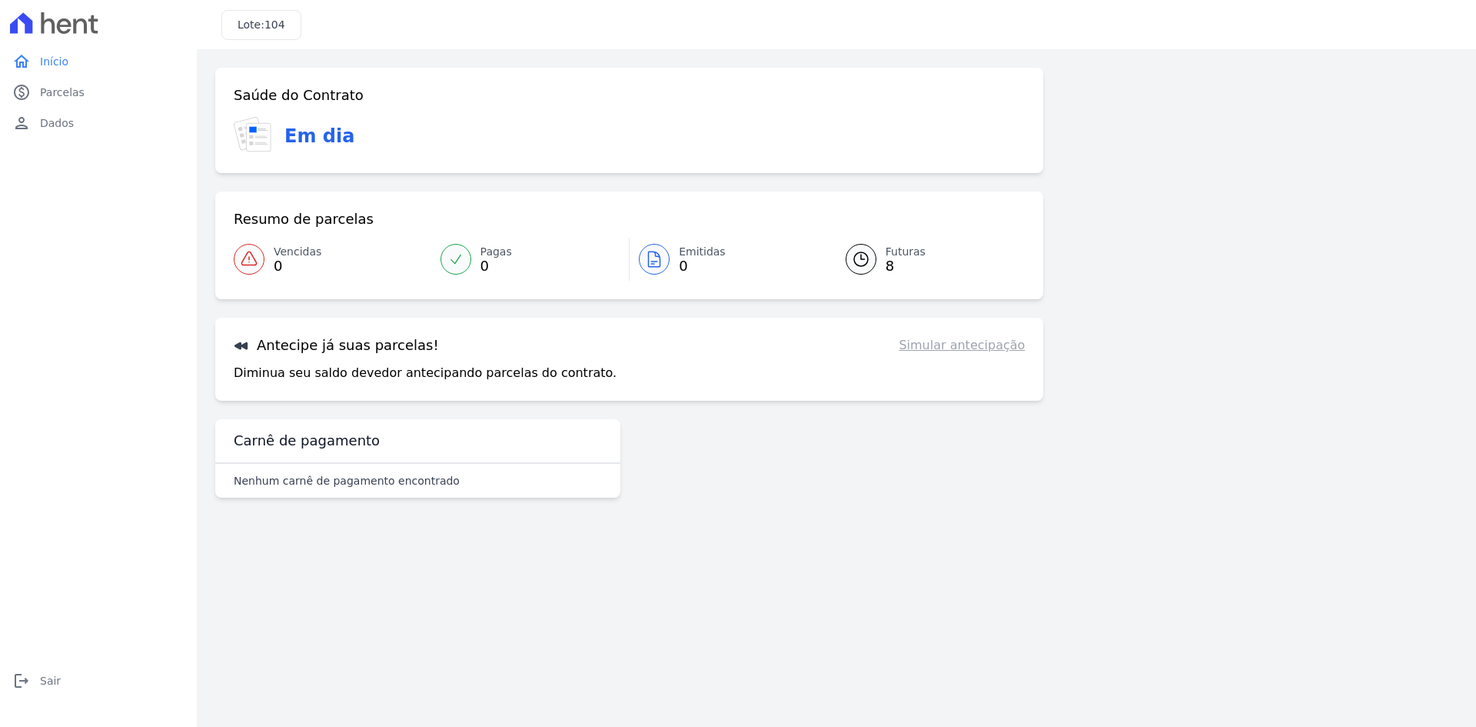
click at [971, 346] on link "Simular antecipação" at bounding box center [962, 345] width 126 height 18
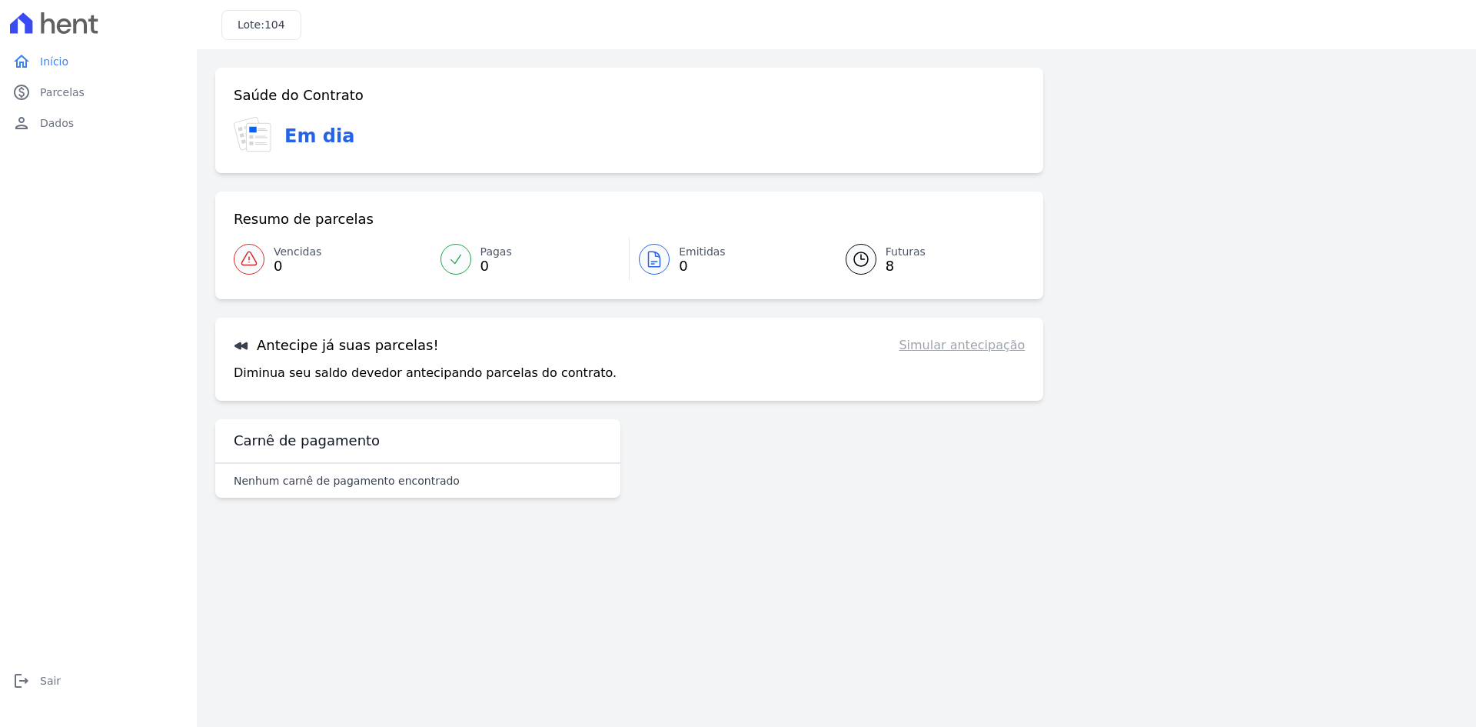
click at [971, 346] on link "Simular antecipação" at bounding box center [962, 345] width 126 height 18
click at [301, 466] on div "Nenhum carnê de pagamento encontrado" at bounding box center [417, 481] width 405 height 34
drag, startPoint x: 300, startPoint y: 472, endPoint x: 298, endPoint y: 481, distance: 8.8
click at [298, 478] on div "Nenhum carnê de pagamento encontrado" at bounding box center [417, 481] width 405 height 34
click at [298, 481] on p "Nenhum carnê de pagamento encontrado" at bounding box center [347, 480] width 226 height 15
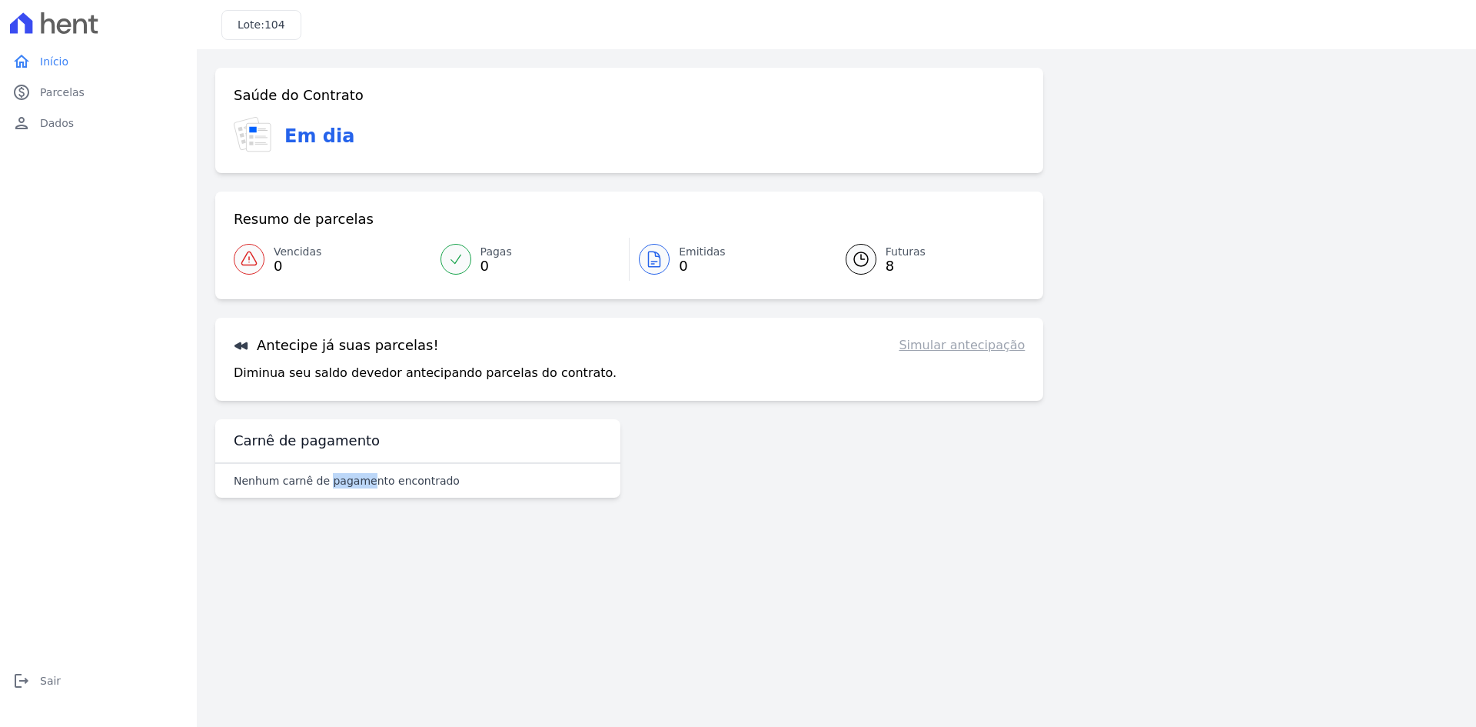
click at [297, 481] on p "Nenhum carnê de pagamento encontrado" at bounding box center [347, 480] width 226 height 15
click at [584, 514] on div "Confirme os seus contatos Email igors.viieira@gmail.com Phone (11) 95926-3738 A…" at bounding box center [837, 288] width 1280 height 479
click at [954, 342] on link "Simular antecipação" at bounding box center [962, 345] width 126 height 18
click at [27, 91] on icon "paid" at bounding box center [21, 92] width 18 height 18
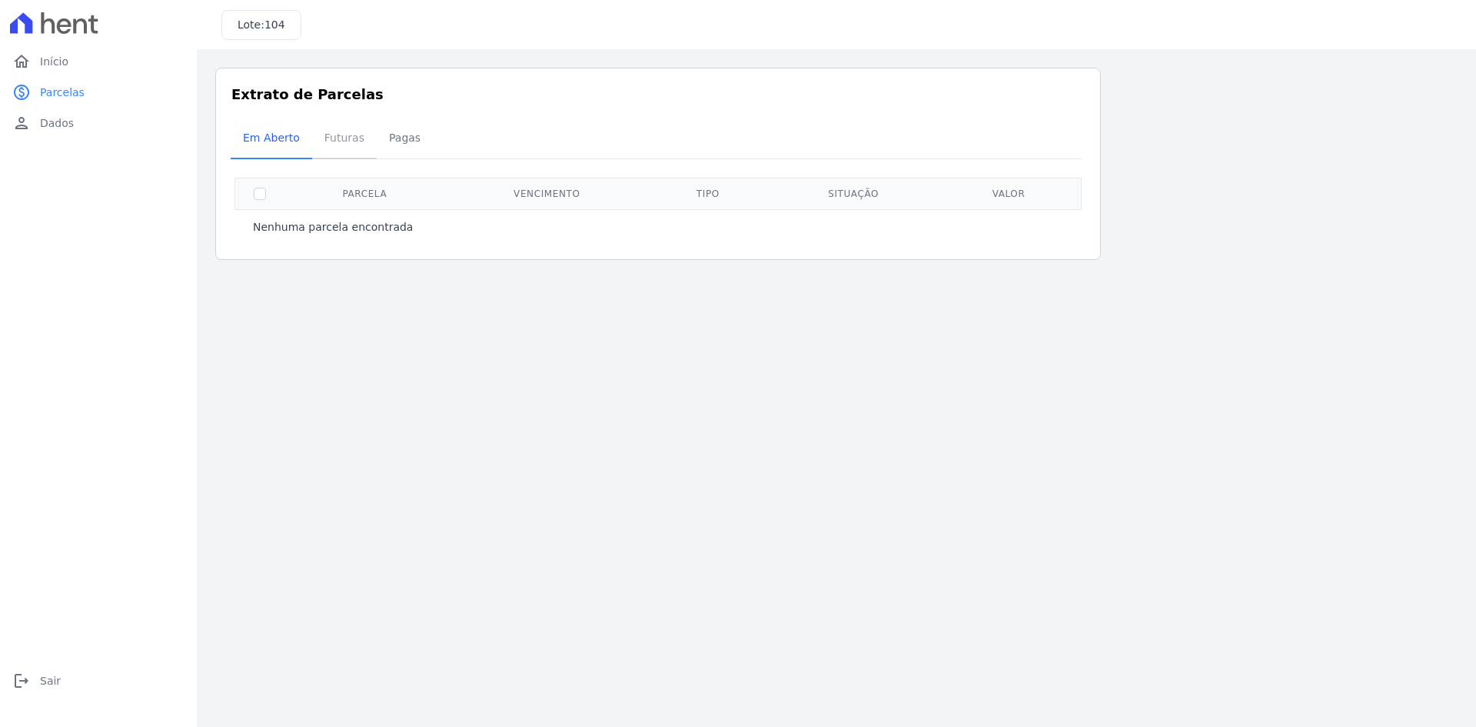
click at [341, 144] on span "Futuras" at bounding box center [344, 137] width 58 height 31
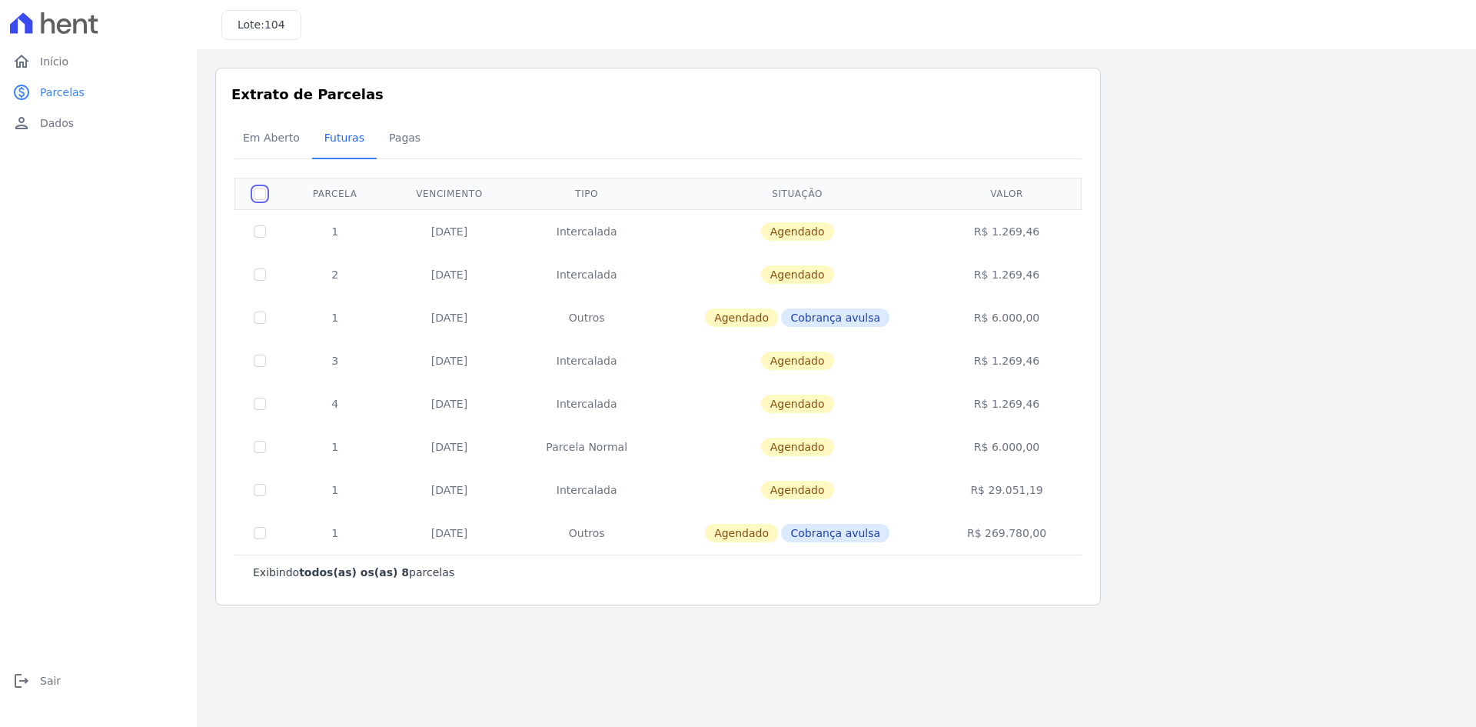
click at [259, 195] on input "checkbox" at bounding box center [260, 194] width 12 height 12
checkbox input "true"
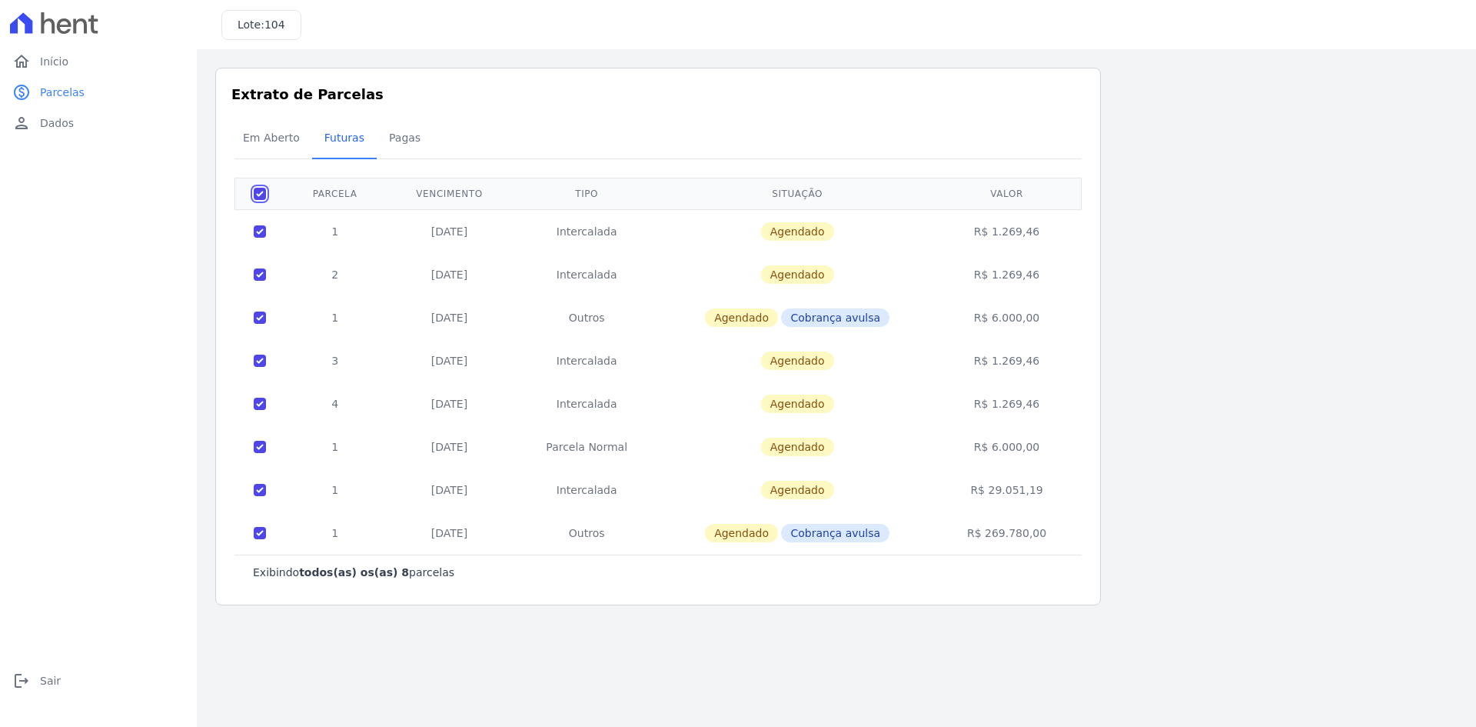
checkbox input "true"
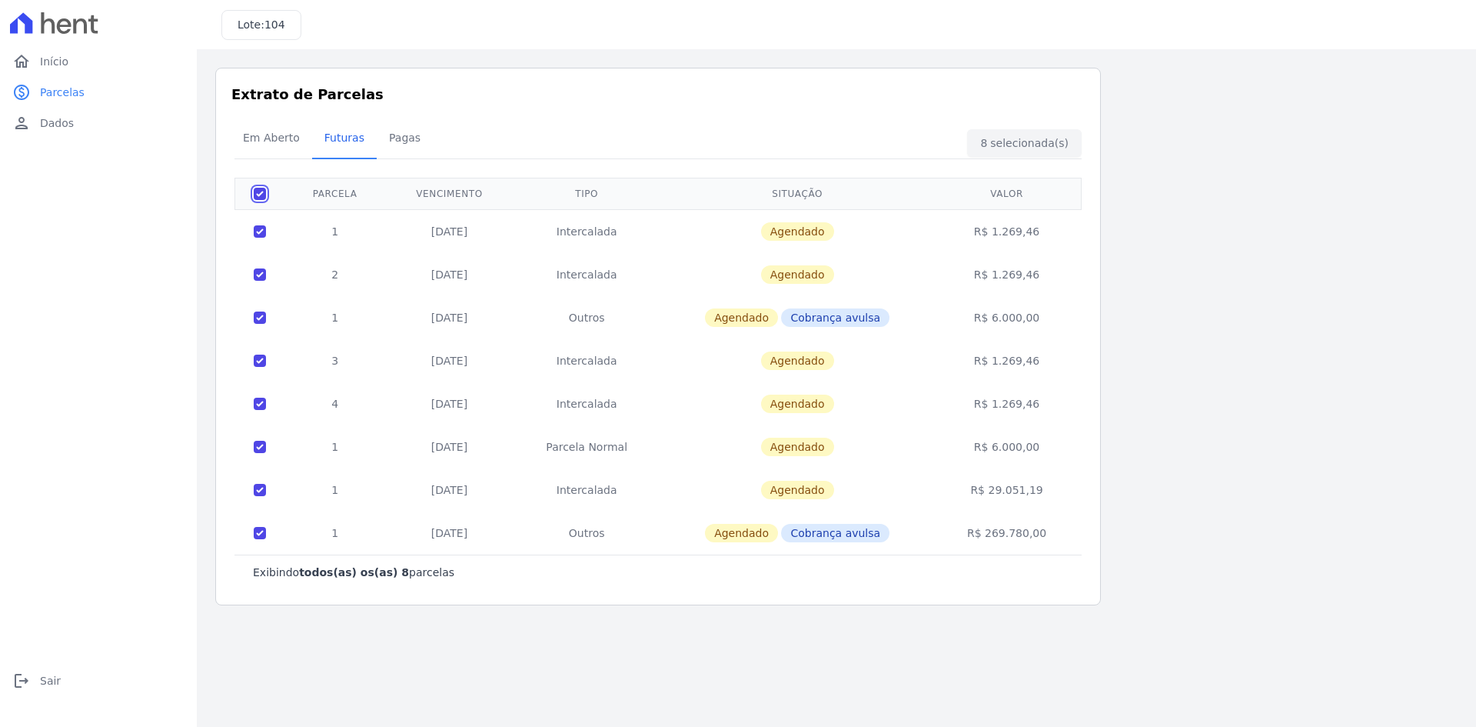
click at [259, 195] on input "checkbox" at bounding box center [260, 194] width 12 height 12
checkbox input "false"
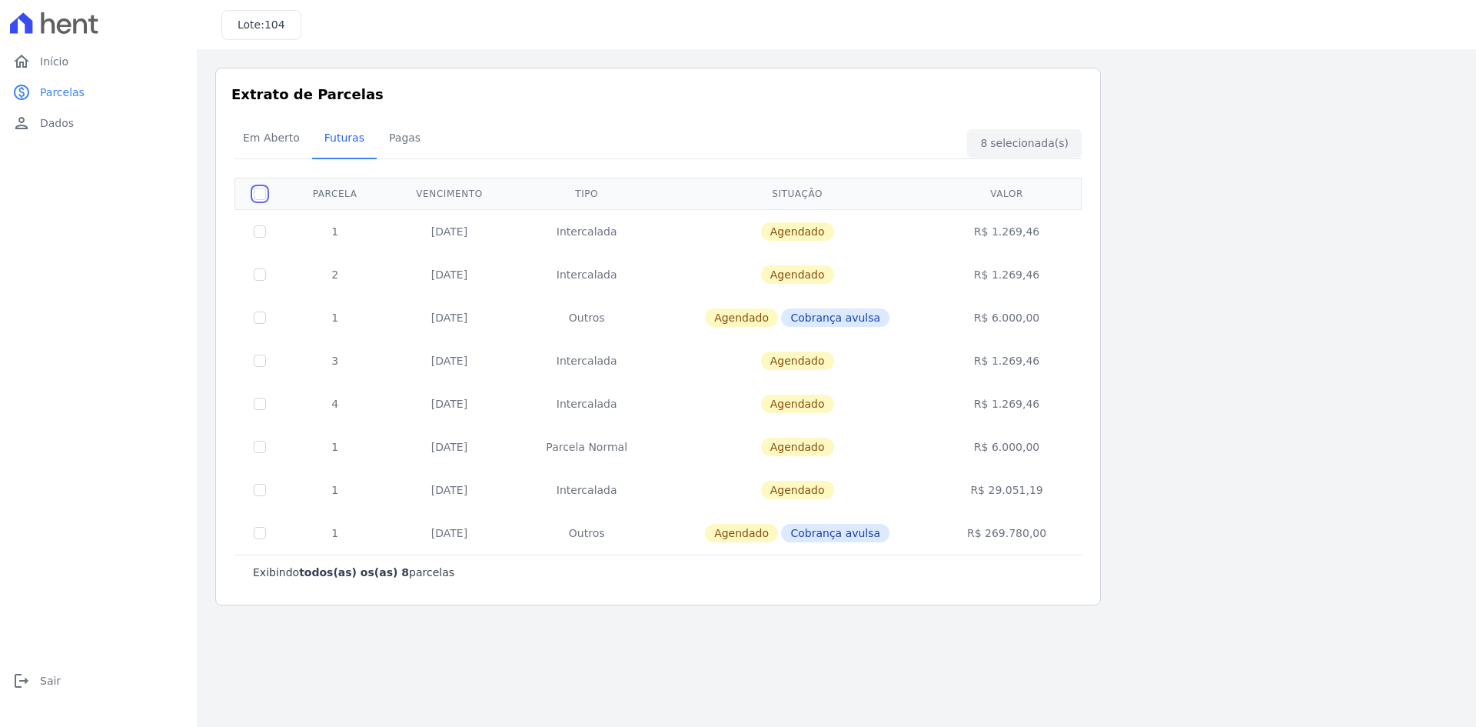
checkbox input "false"
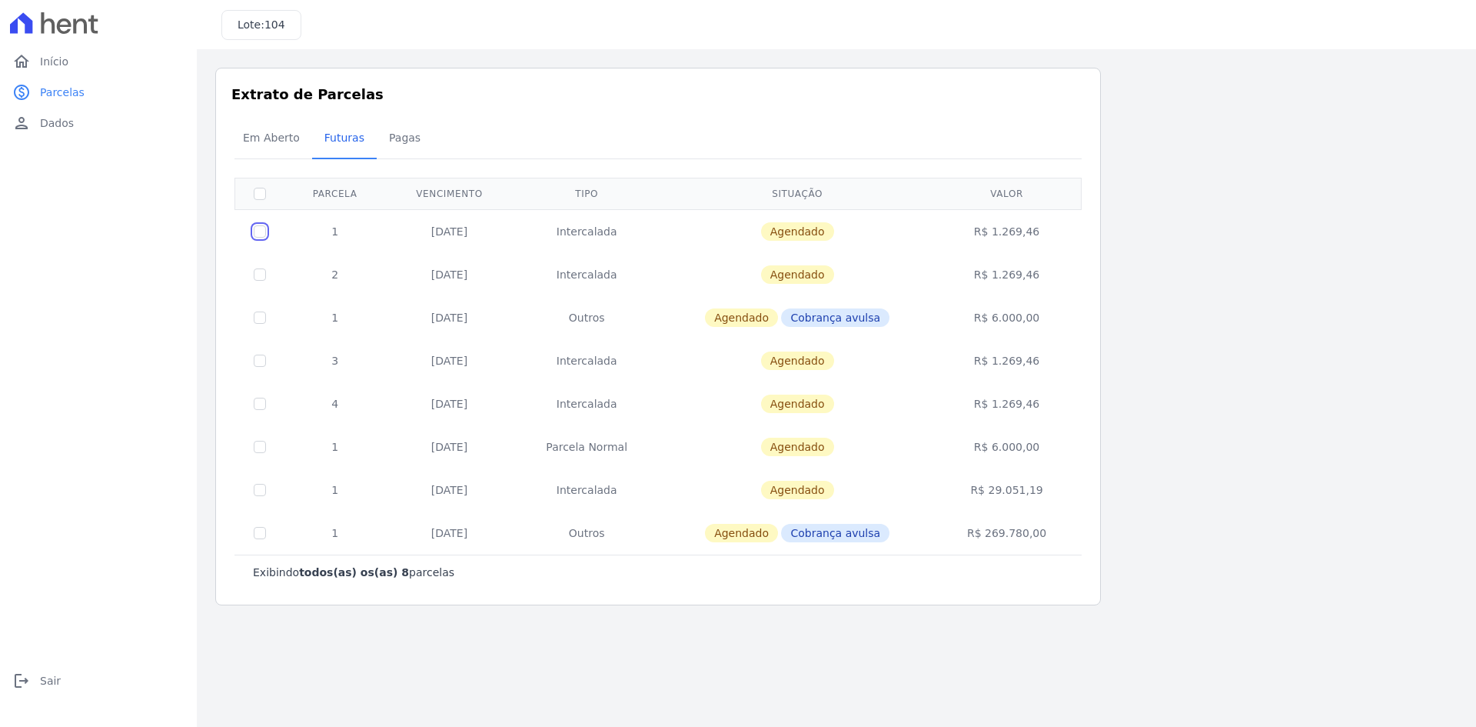
click at [261, 235] on input "checkbox" at bounding box center [260, 231] width 12 height 12
checkbox input "true"
click at [777, 329] on td "Agendado Cobrança avulsa" at bounding box center [798, 317] width 275 height 43
drag, startPoint x: 553, startPoint y: 442, endPoint x: 658, endPoint y: 451, distance: 105.8
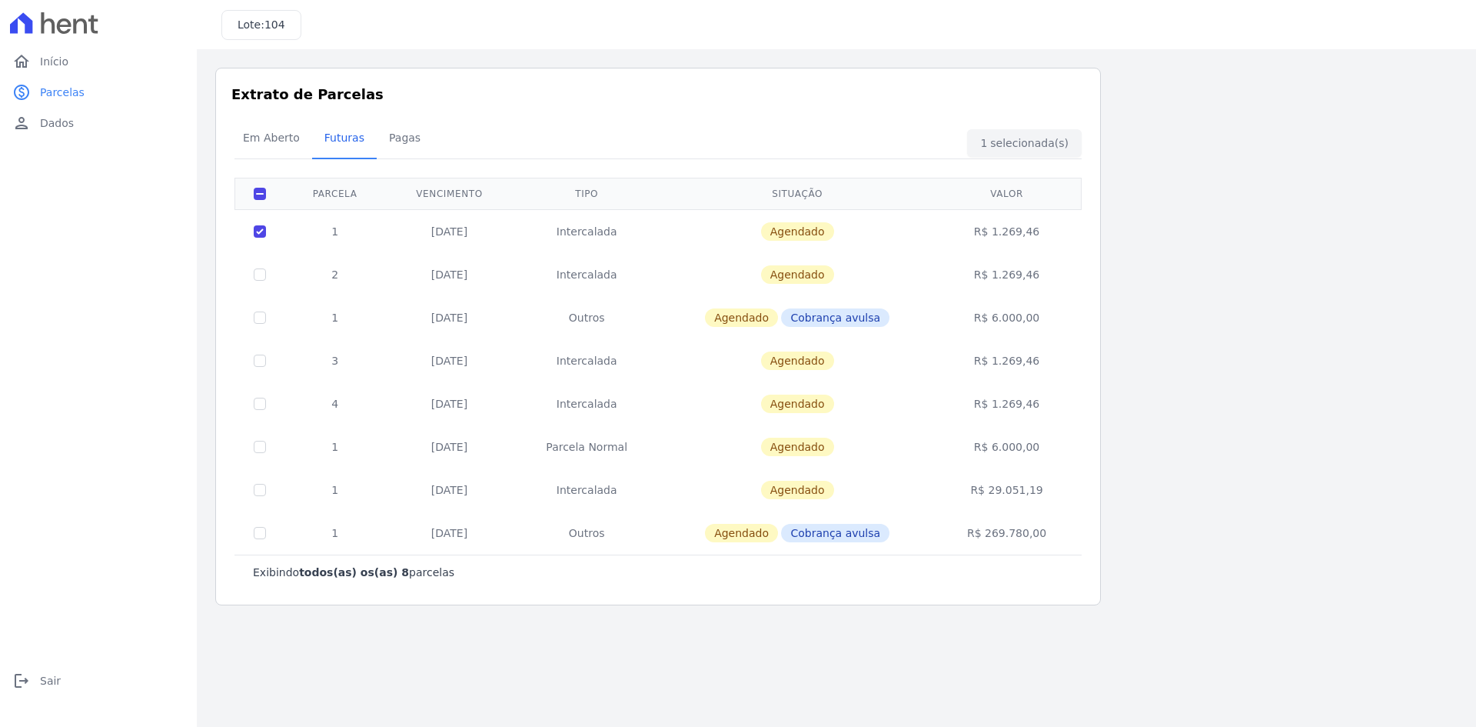
click at [658, 451] on td "Parcela Normal" at bounding box center [587, 446] width 147 height 43
click at [1032, 141] on div "Em Aberto Futuras Pagas" at bounding box center [658, 139] width 855 height 38
click at [404, 138] on span "Pagas" at bounding box center [405, 137] width 50 height 31
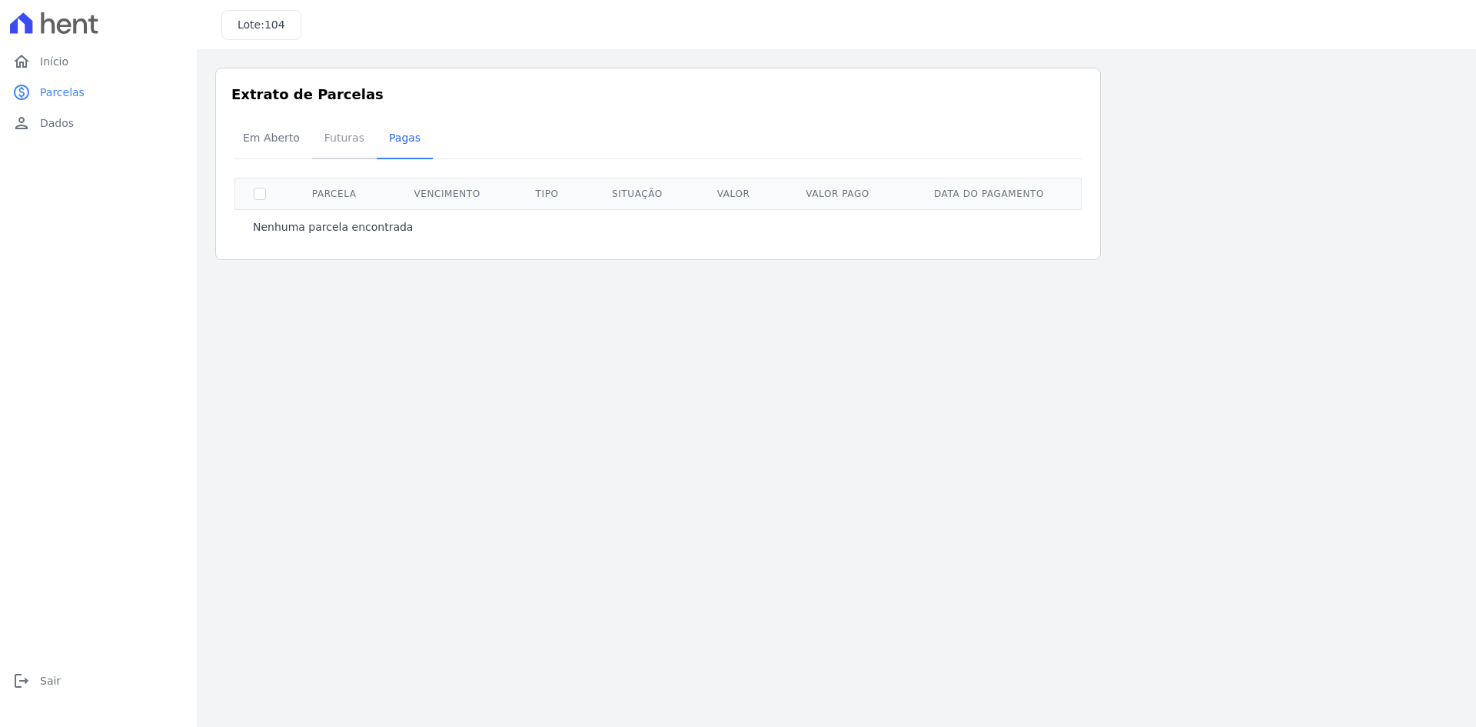
click at [342, 140] on span "Futuras" at bounding box center [344, 137] width 58 height 31
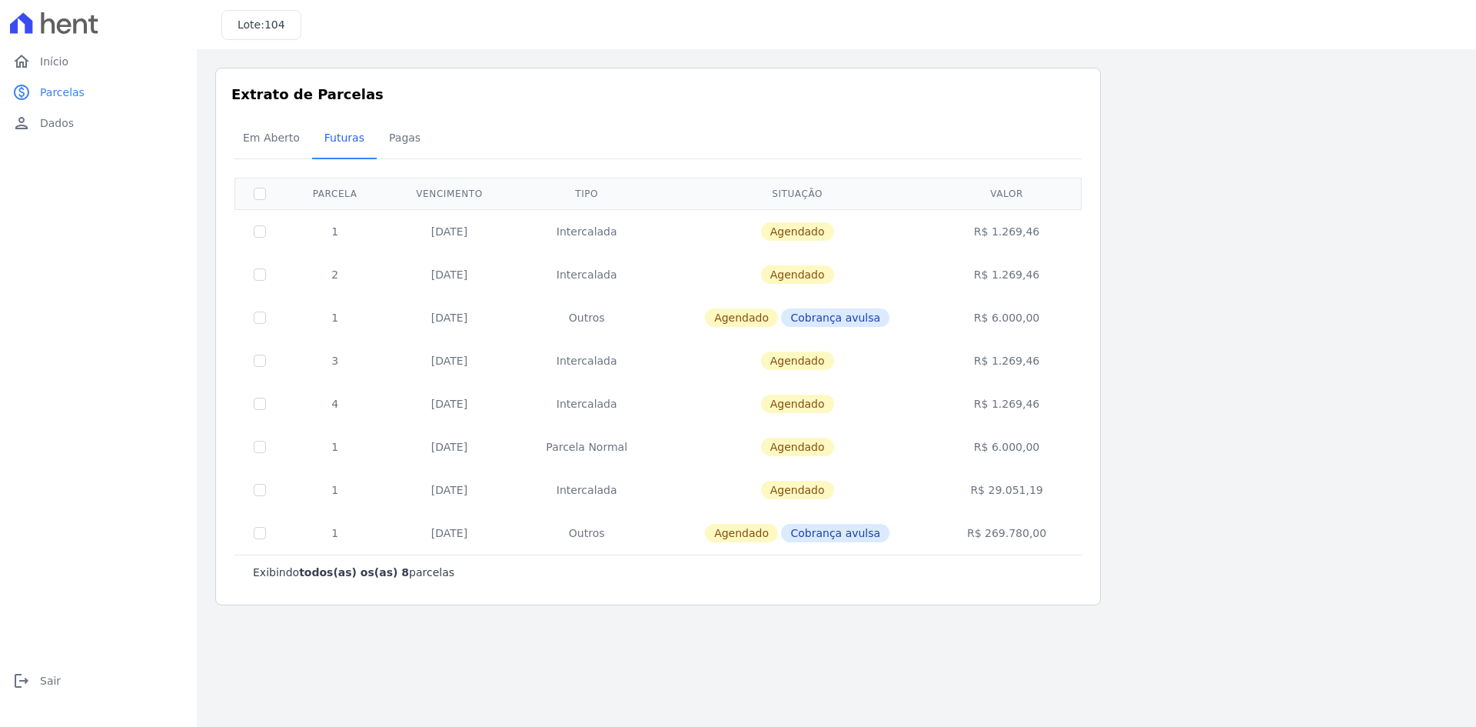
click at [259, 20] on h3 "Lote: 104" at bounding box center [262, 25] width 48 height 16
click at [72, 27] on icon at bounding box center [54, 23] width 88 height 22
click at [49, 64] on span "Início" at bounding box center [54, 61] width 28 height 15
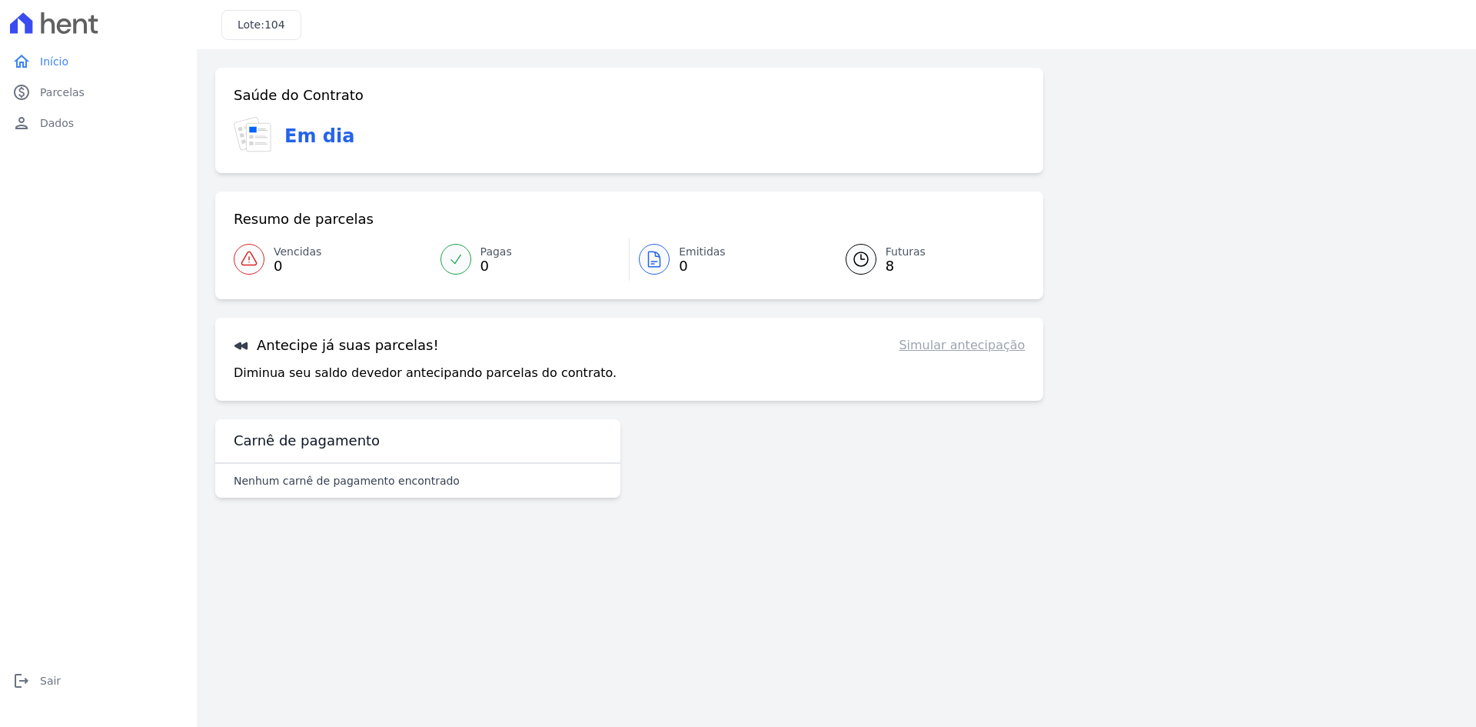
click at [965, 344] on link "Simular antecipação" at bounding box center [962, 345] width 126 height 18
click at [965, 346] on link "Simular antecipação" at bounding box center [962, 345] width 126 height 18
click at [977, 348] on link "Simular antecipação" at bounding box center [962, 345] width 126 height 18
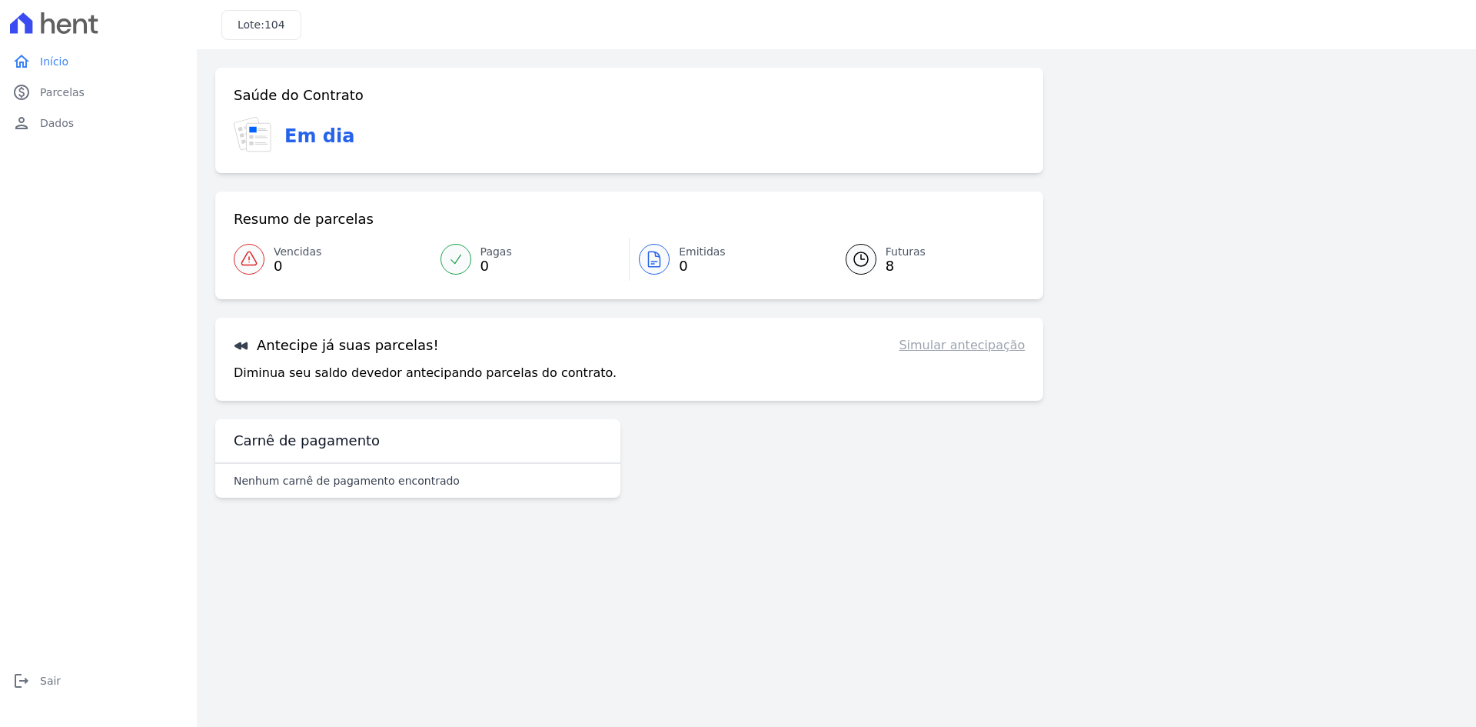
click at [977, 348] on link "Simular antecipação" at bounding box center [962, 345] width 126 height 18
